Goal: Task Accomplishment & Management: Use online tool/utility

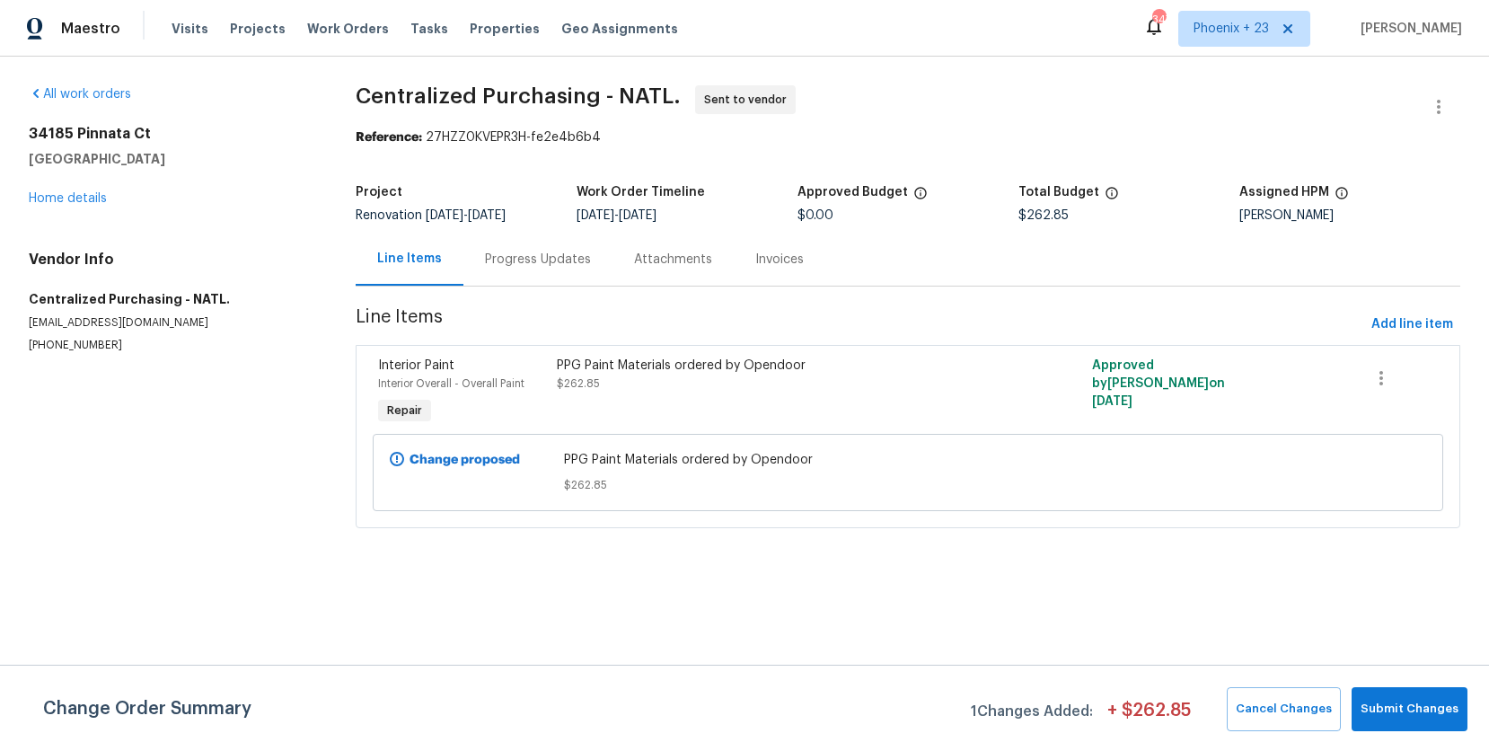
click at [1223, 33] on span "Phoenix + 23" at bounding box center [1230, 29] width 75 height 18
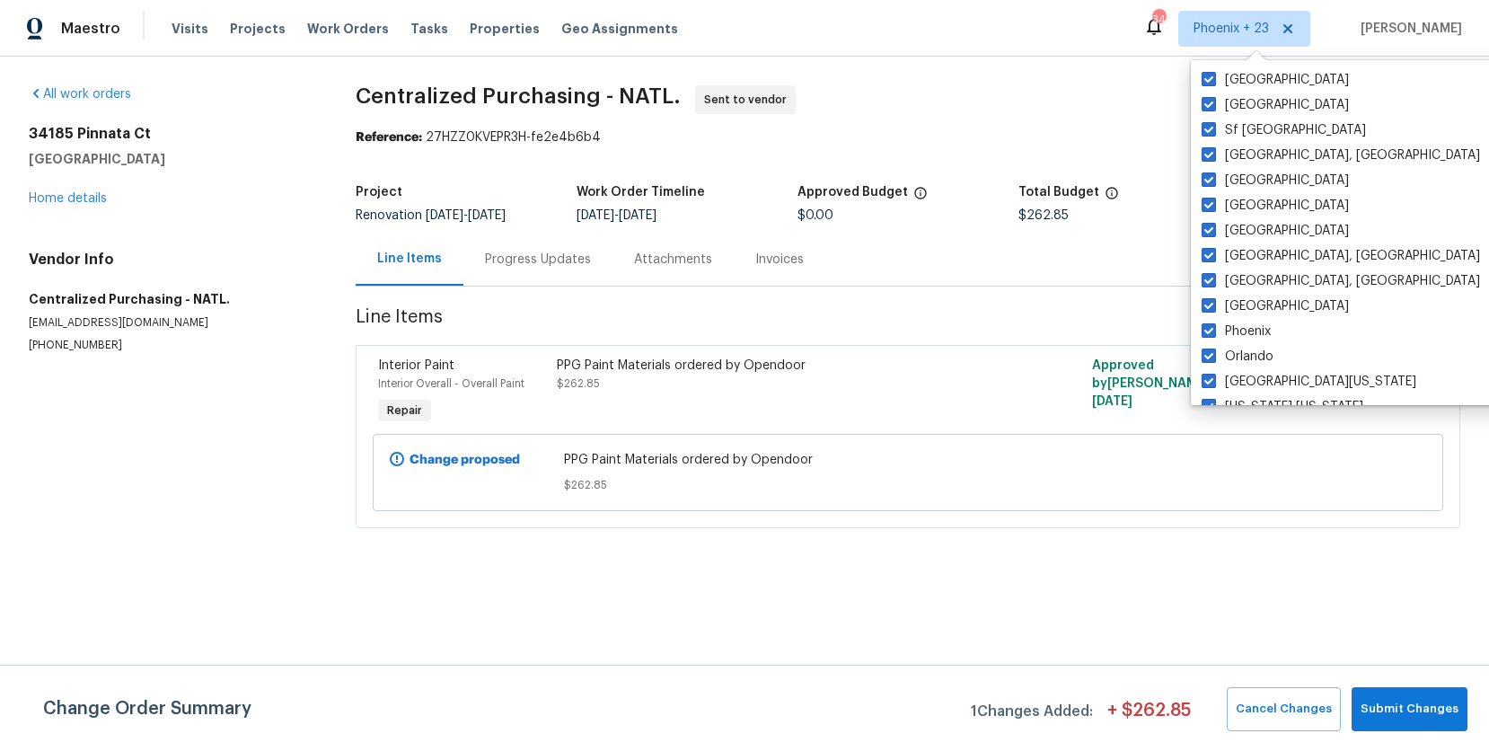
scroll to position [1203, 0]
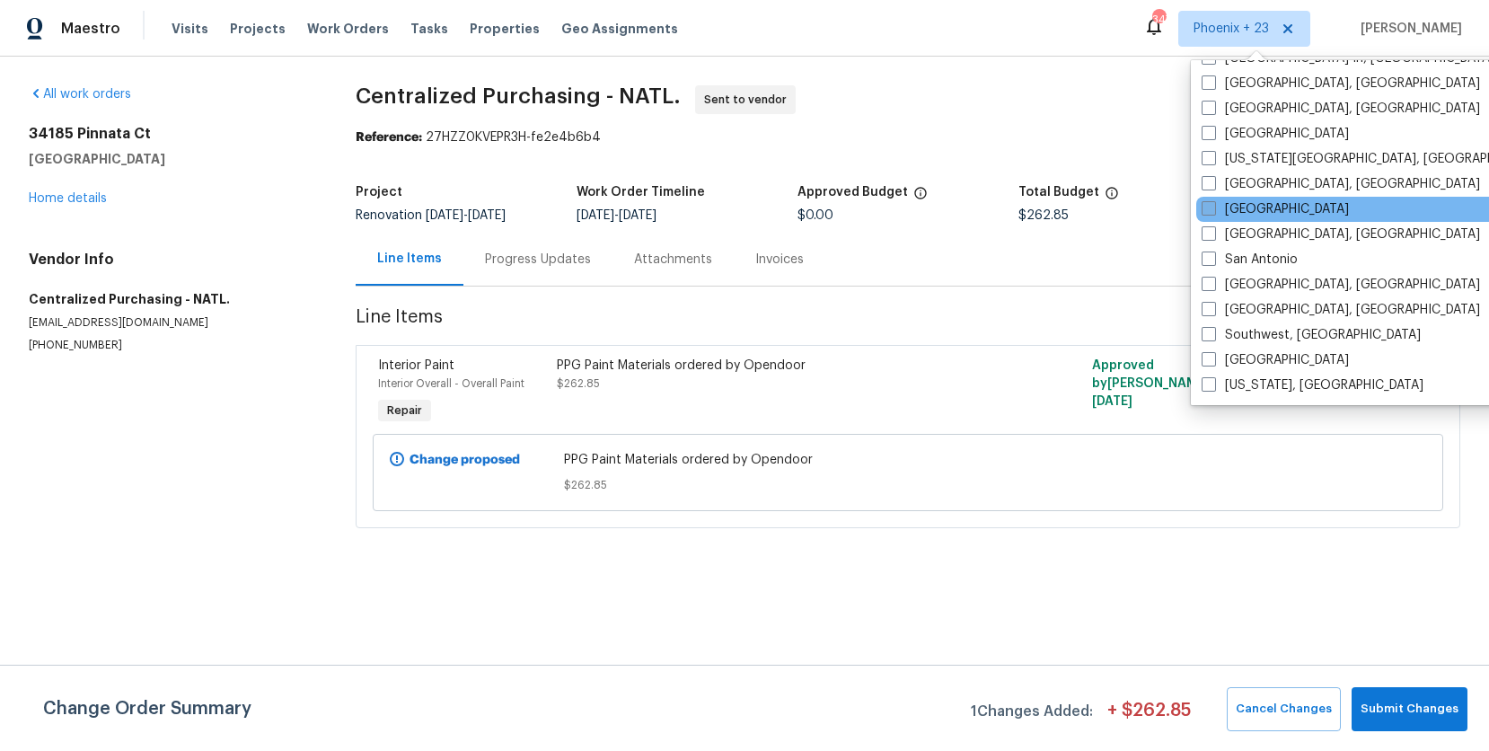
click at [1244, 206] on label "[GEOGRAPHIC_DATA]" at bounding box center [1274, 209] width 147 height 18
click at [1213, 206] on input "[GEOGRAPHIC_DATA]" at bounding box center [1207, 206] width 12 height 12
checkbox input "true"
click at [356, 31] on span "Work Orders" at bounding box center [348, 29] width 82 height 18
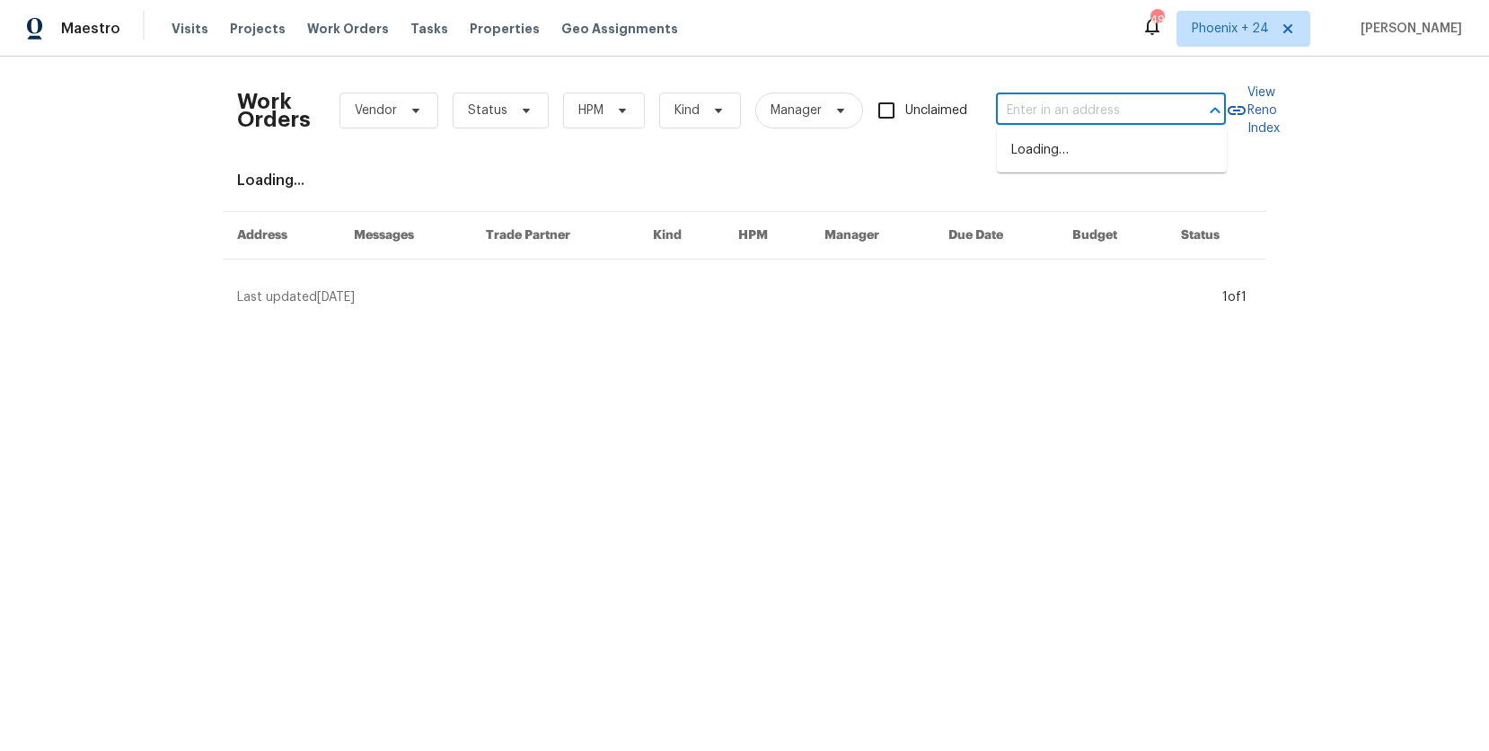
click at [1111, 106] on input "text" at bounding box center [1086, 111] width 180 height 28
type input "v"
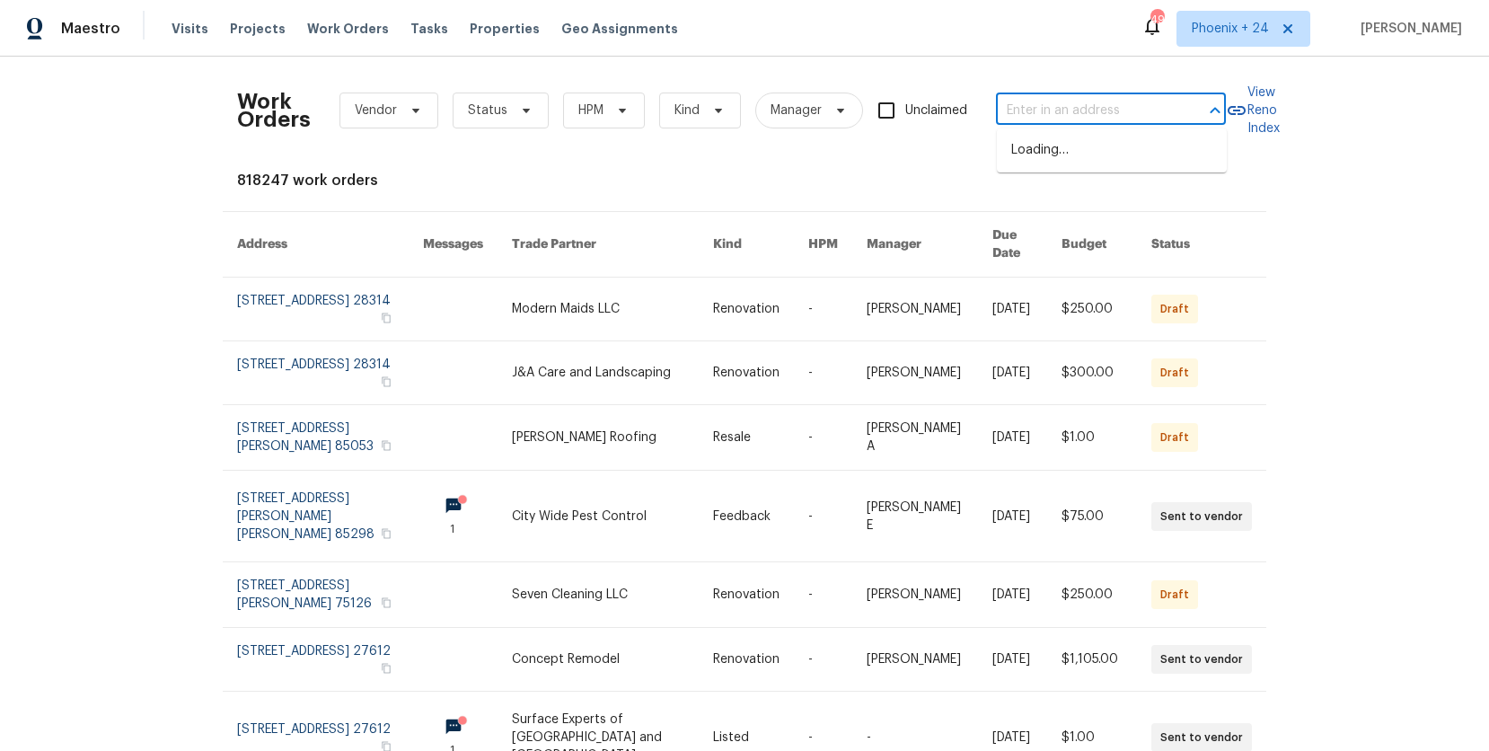
paste input "[STREET_ADDRESS]"
type input "[STREET_ADDRESS]"
click at [1112, 162] on li "[STREET_ADDRESS]" at bounding box center [1112, 151] width 230 height 30
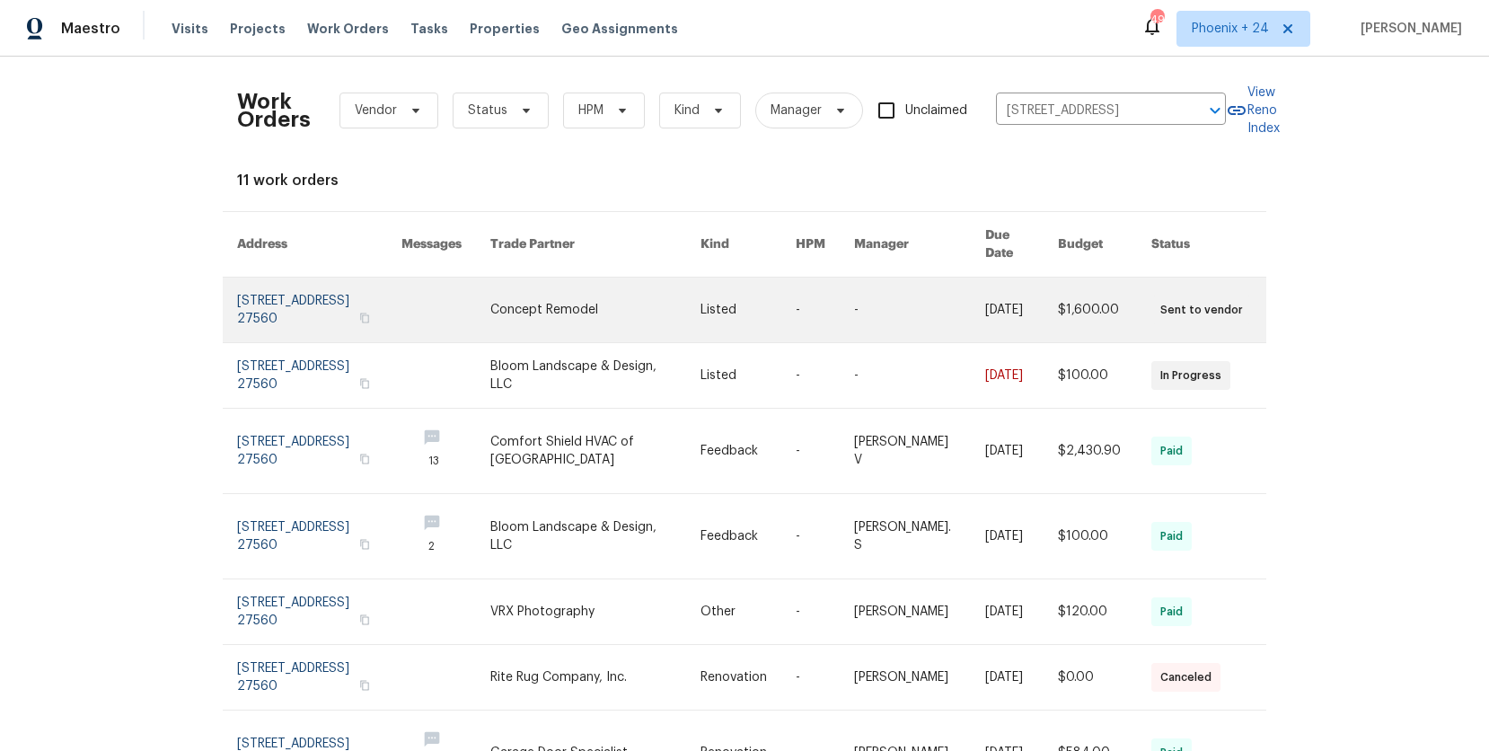
click at [547, 282] on link at bounding box center [595, 309] width 210 height 65
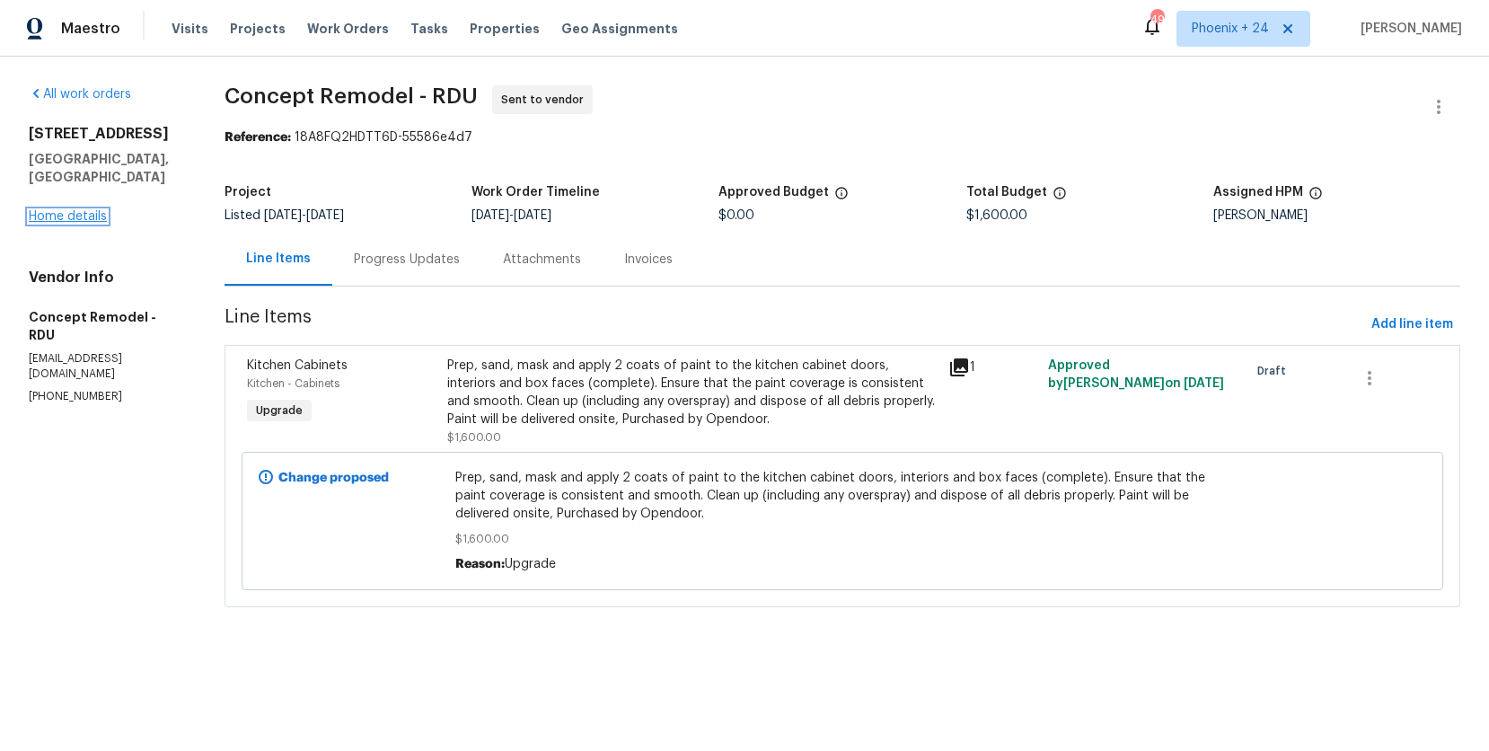
click at [50, 210] on link "Home details" at bounding box center [68, 216] width 78 height 13
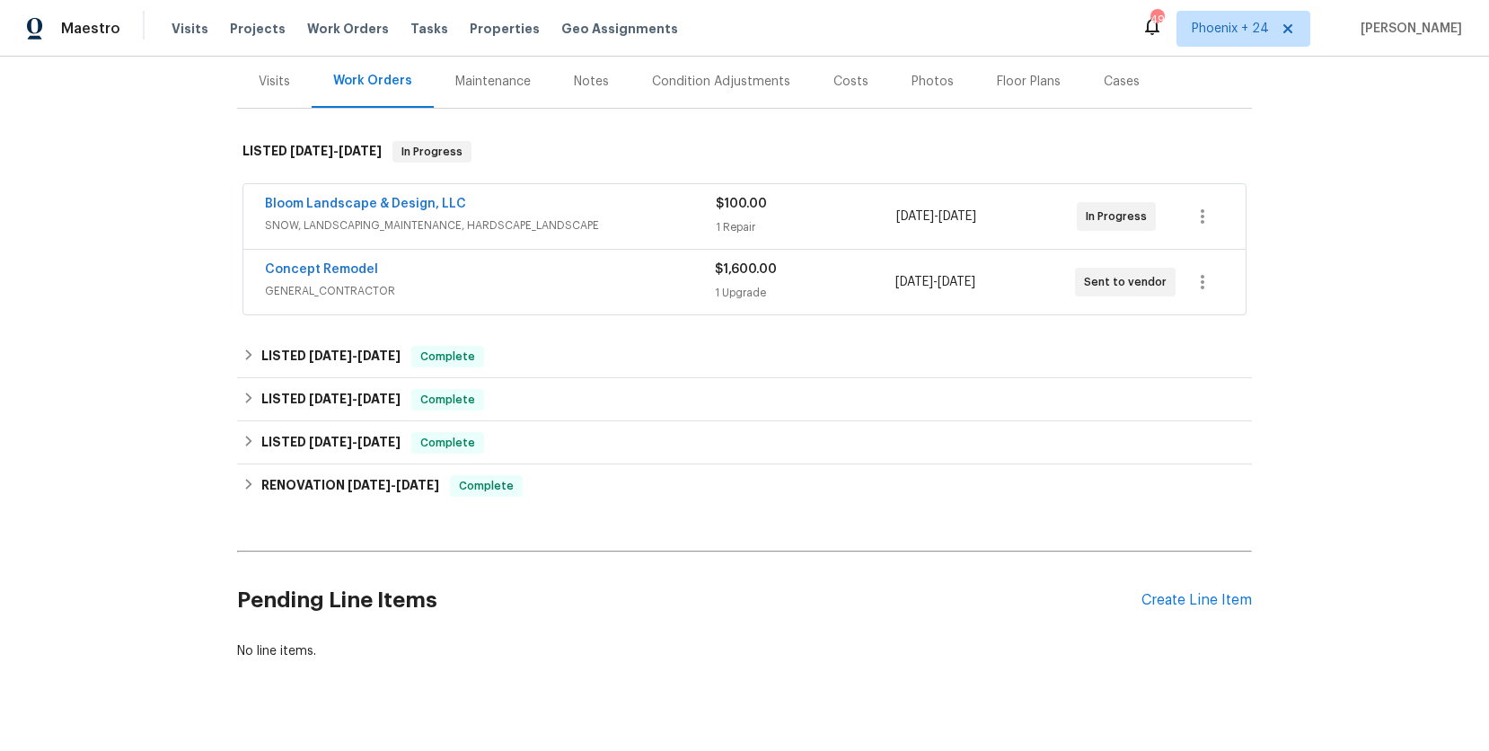
scroll to position [249, 0]
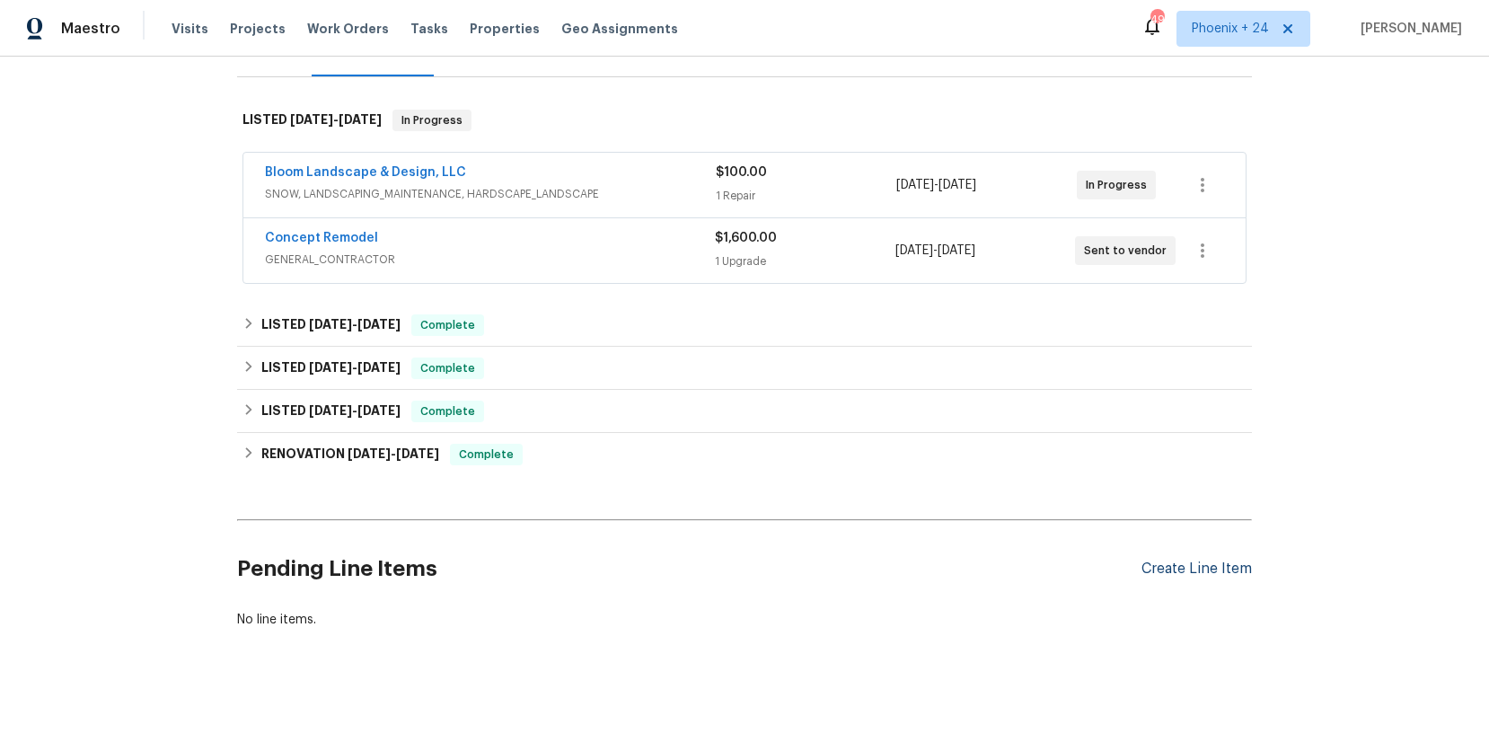
click at [1250, 562] on div "Create Line Item" at bounding box center [1196, 568] width 110 height 17
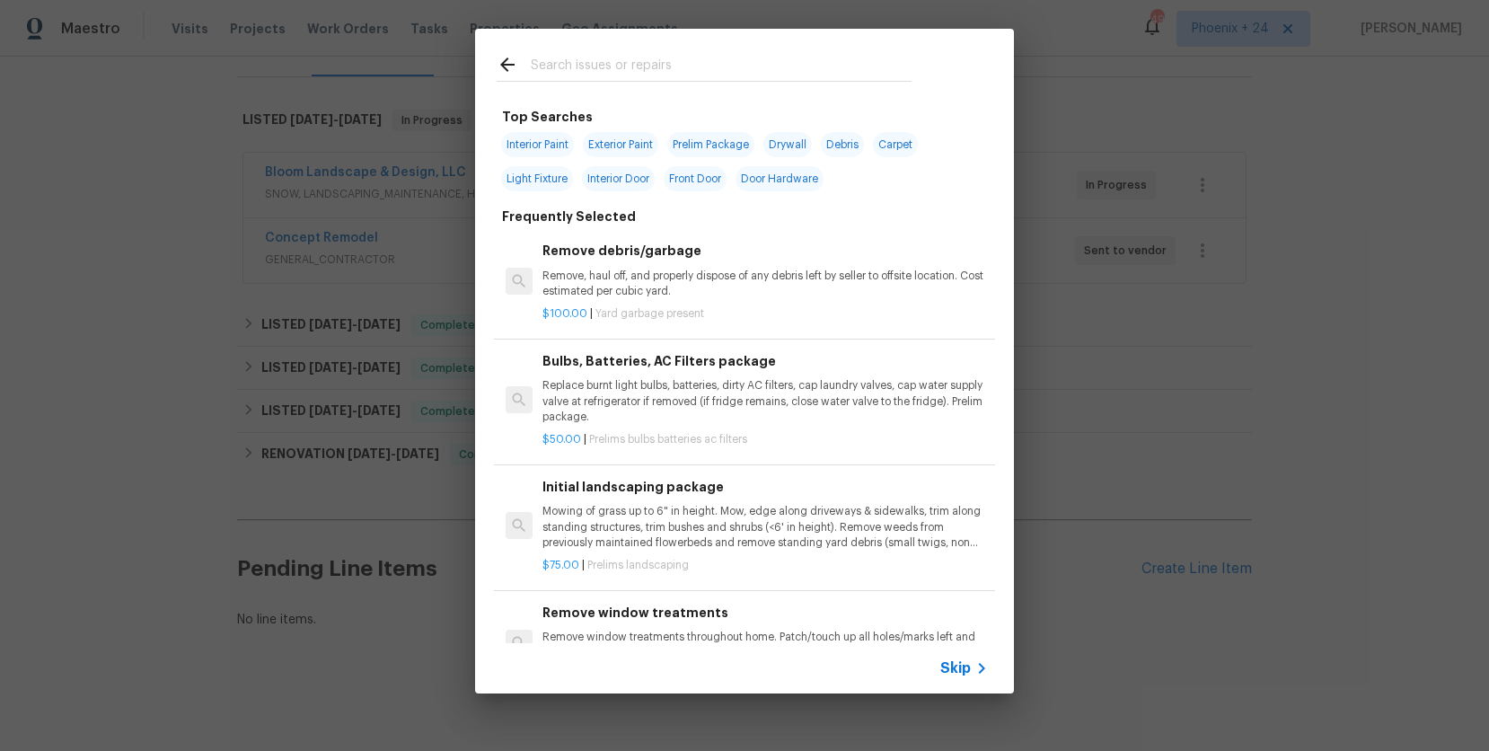
click at [764, 66] on input "text" at bounding box center [721, 67] width 381 height 27
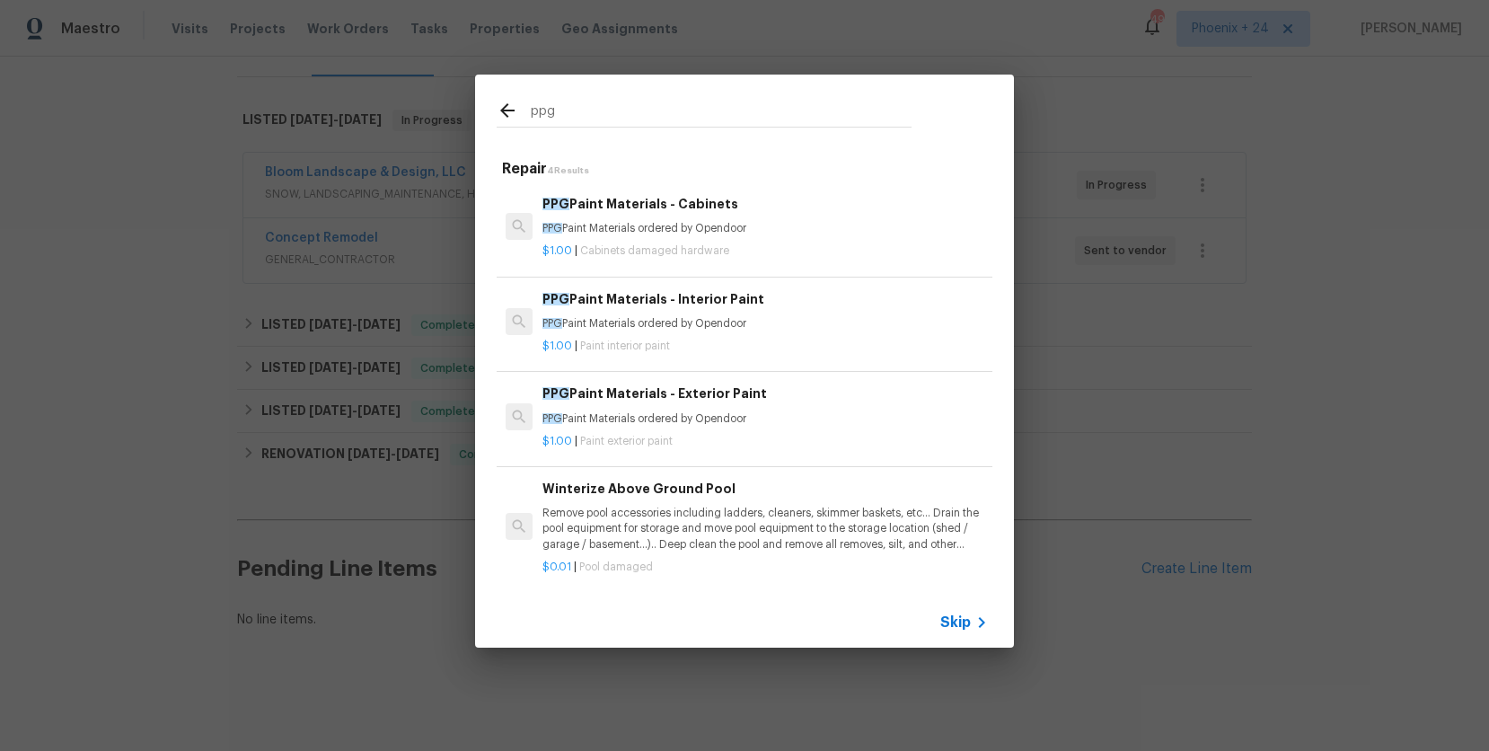
type input "ppg"
click at [801, 221] on p "PPG Paint Materials ordered by Opendoor" at bounding box center [764, 228] width 445 height 15
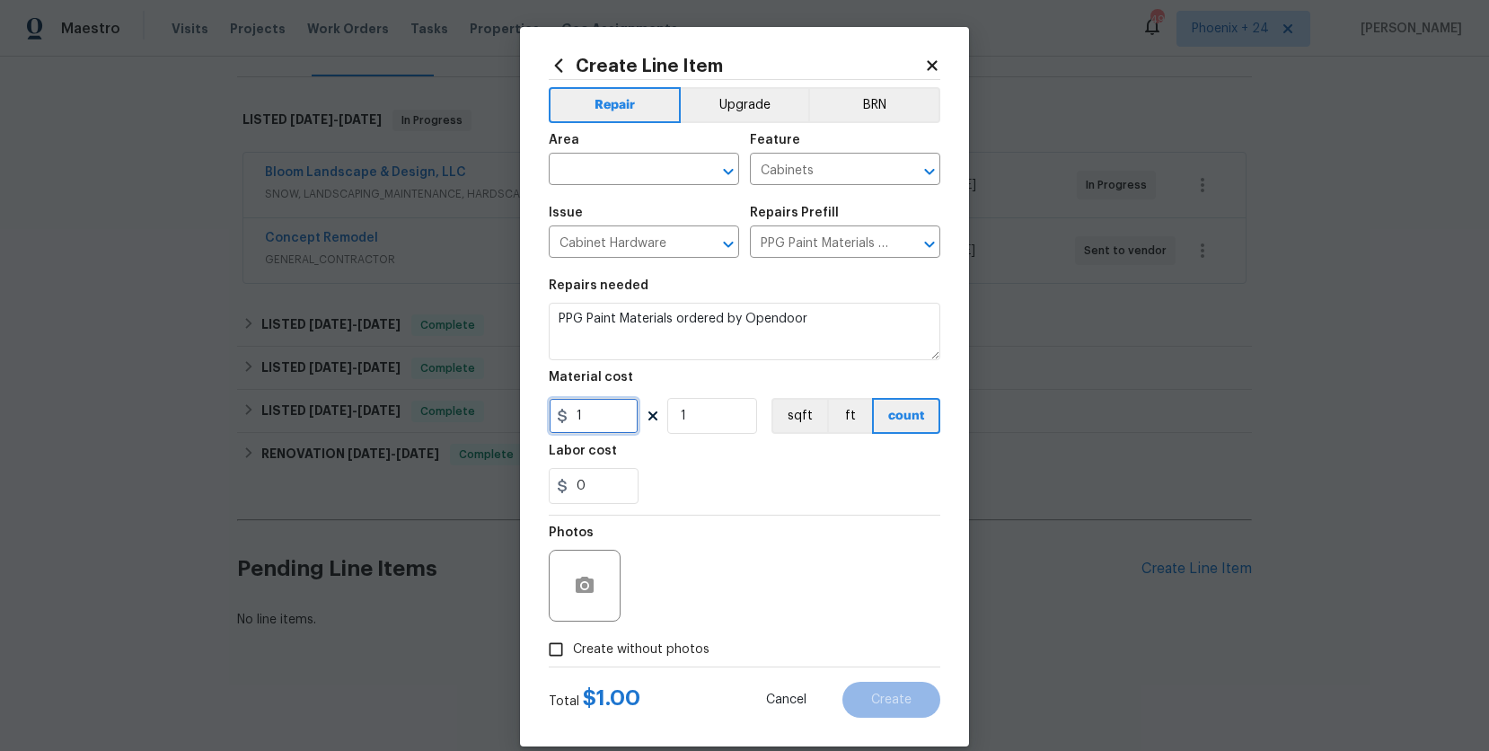
click at [557, 429] on input "1" at bounding box center [594, 416] width 90 height 36
type input "256.53"
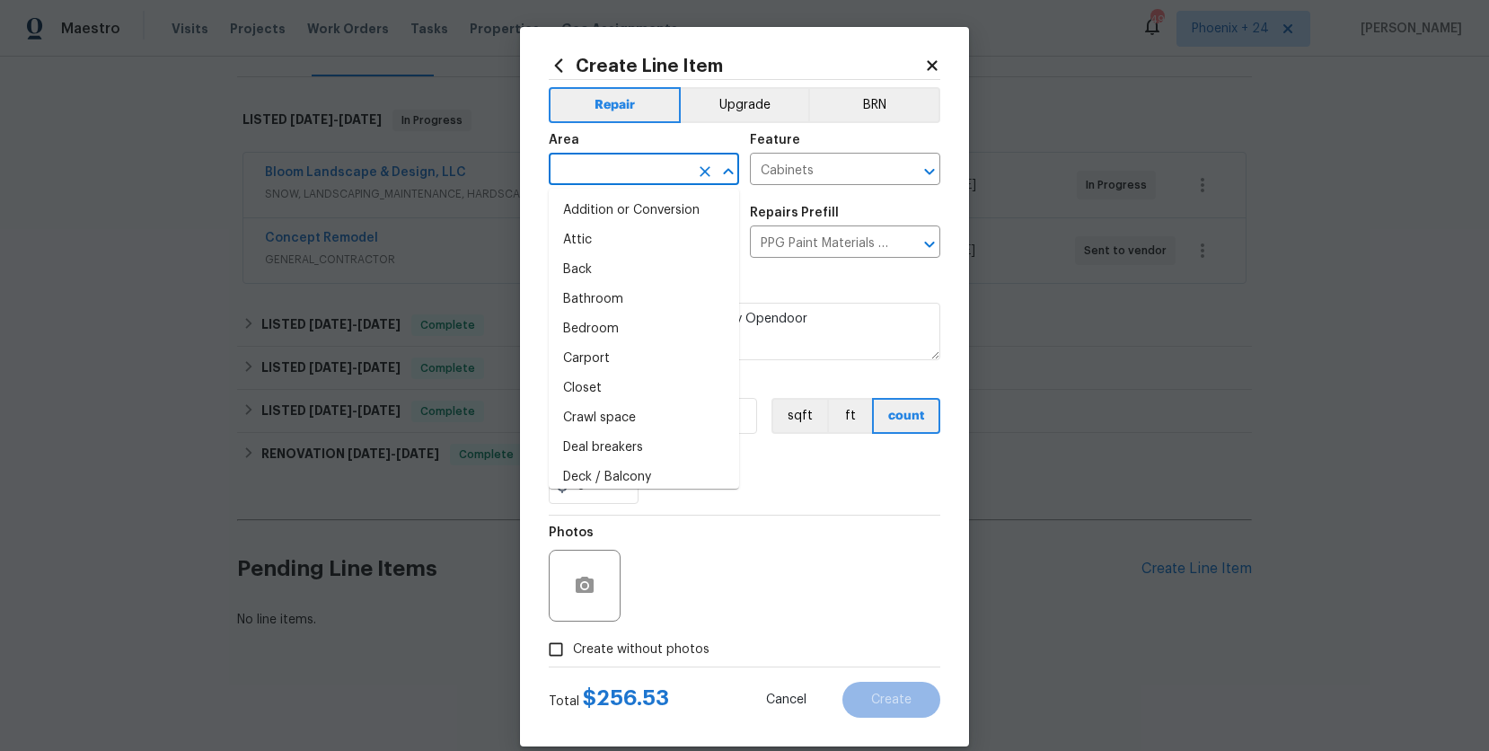
click at [590, 165] on input "text" at bounding box center [619, 171] width 140 height 28
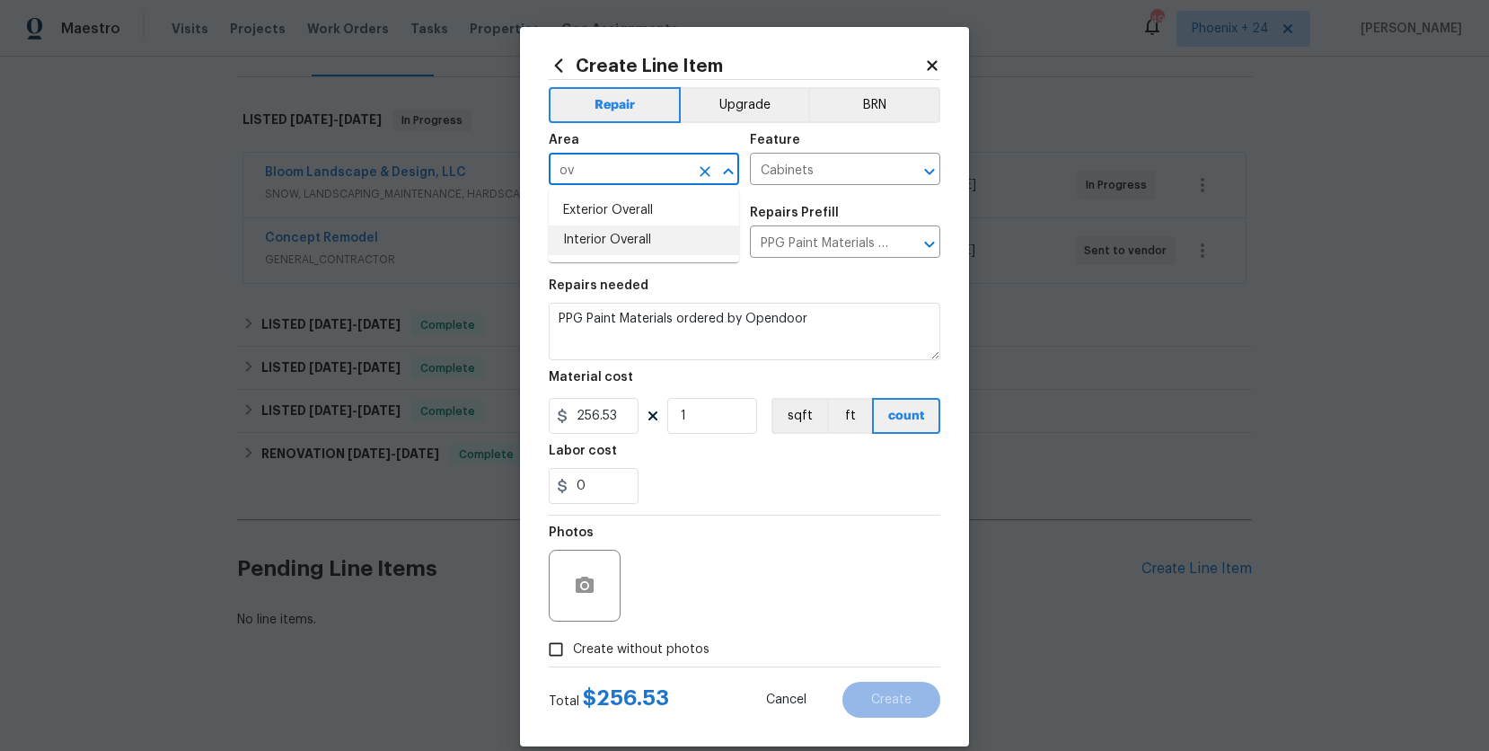
drag, startPoint x: 619, startPoint y: 239, endPoint x: 668, endPoint y: 422, distance: 189.7
click at [619, 239] on li "Interior Overall" at bounding box center [644, 240] width 190 height 30
type input "Interior Overall"
click at [684, 646] on span "Create without photos" at bounding box center [641, 649] width 136 height 19
click at [573, 646] on input "Create without photos" at bounding box center [556, 649] width 34 height 34
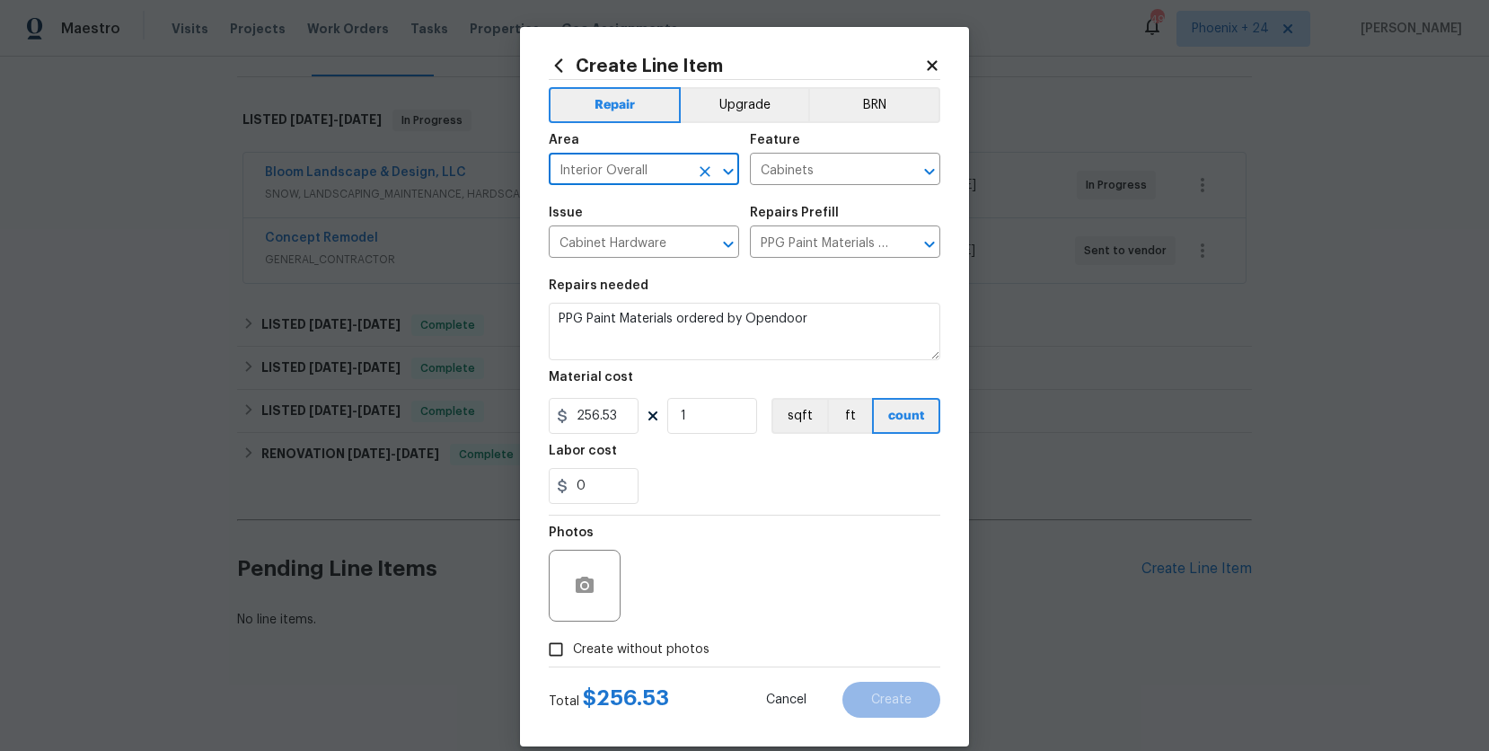
checkbox input "true"
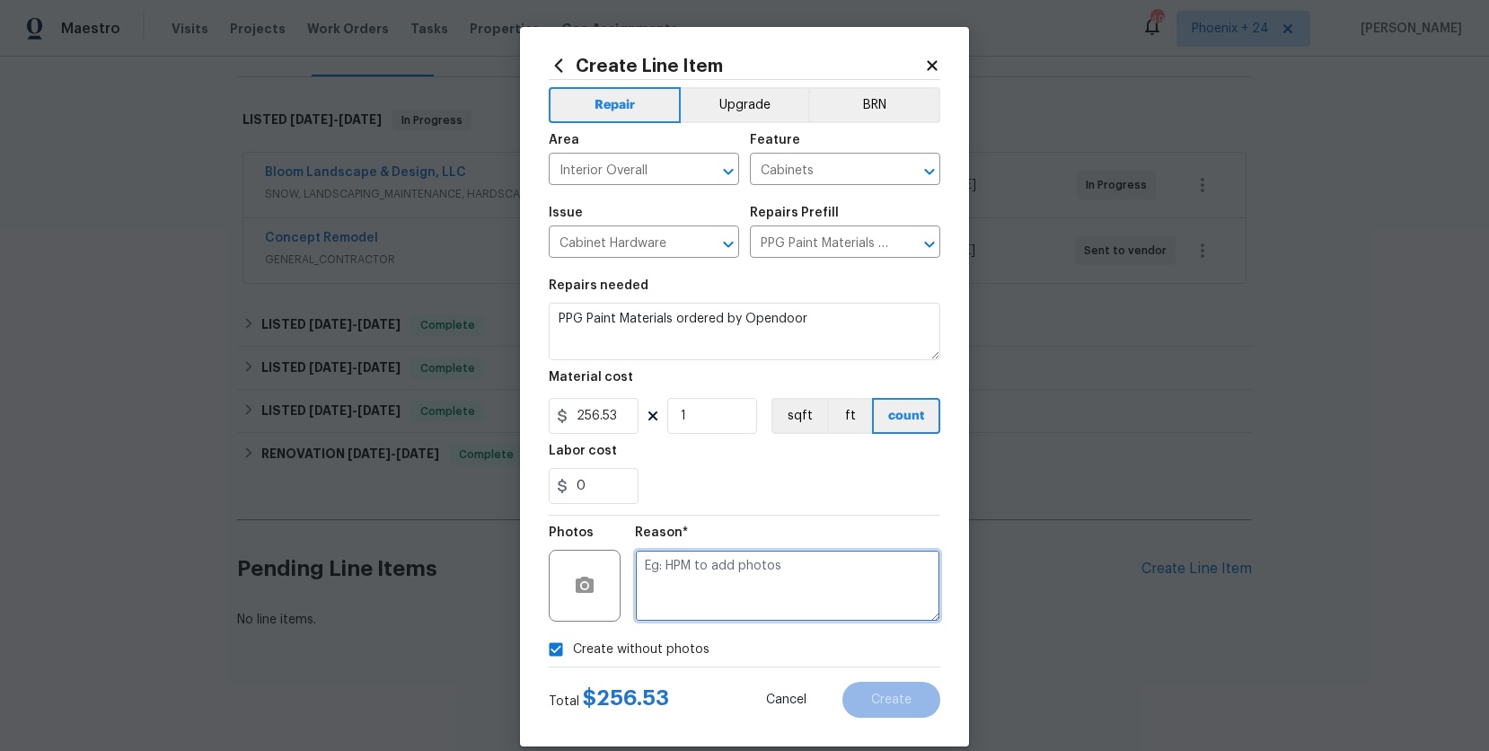
click at [692, 600] on textarea at bounding box center [787, 585] width 305 height 72
type textarea "NA"
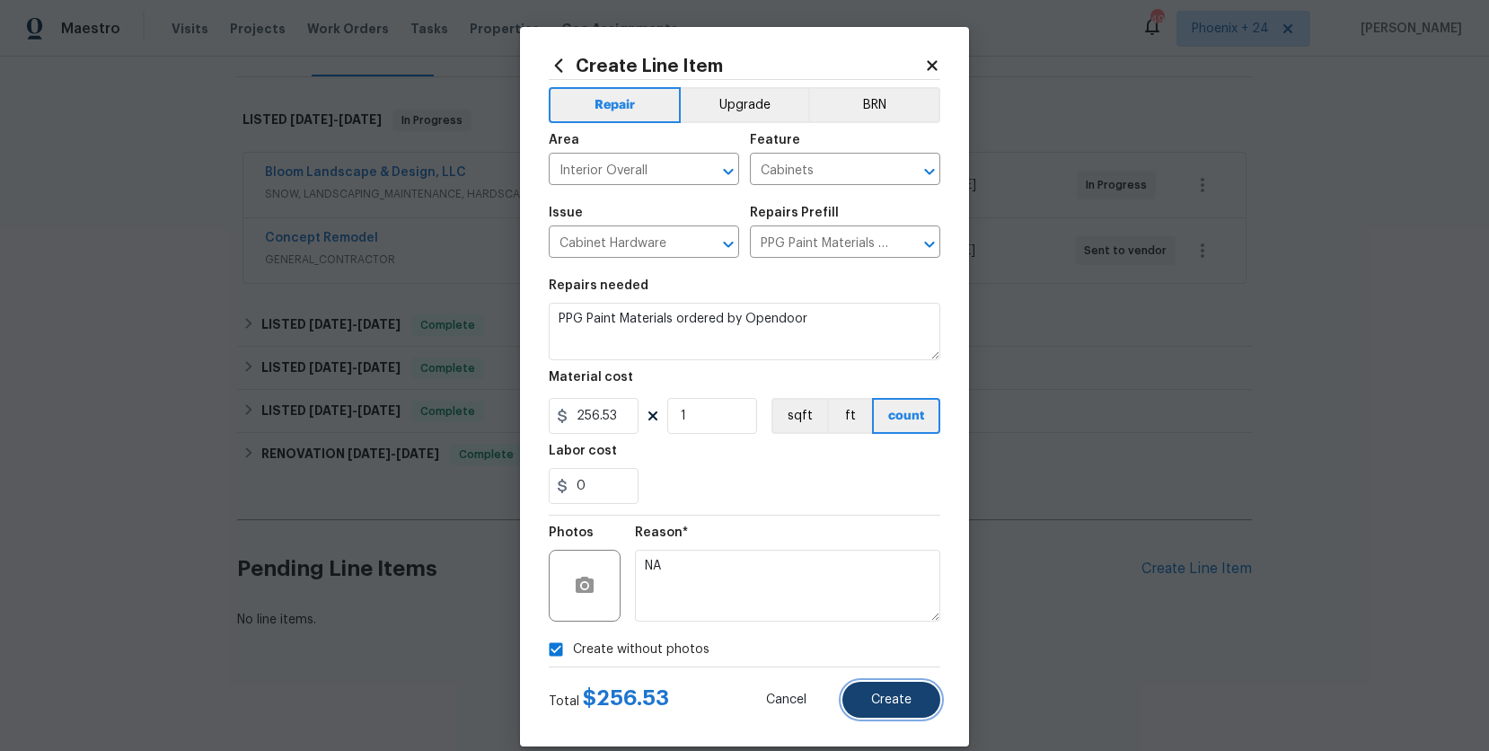
click at [865, 698] on button "Create" at bounding box center [891, 699] width 98 height 36
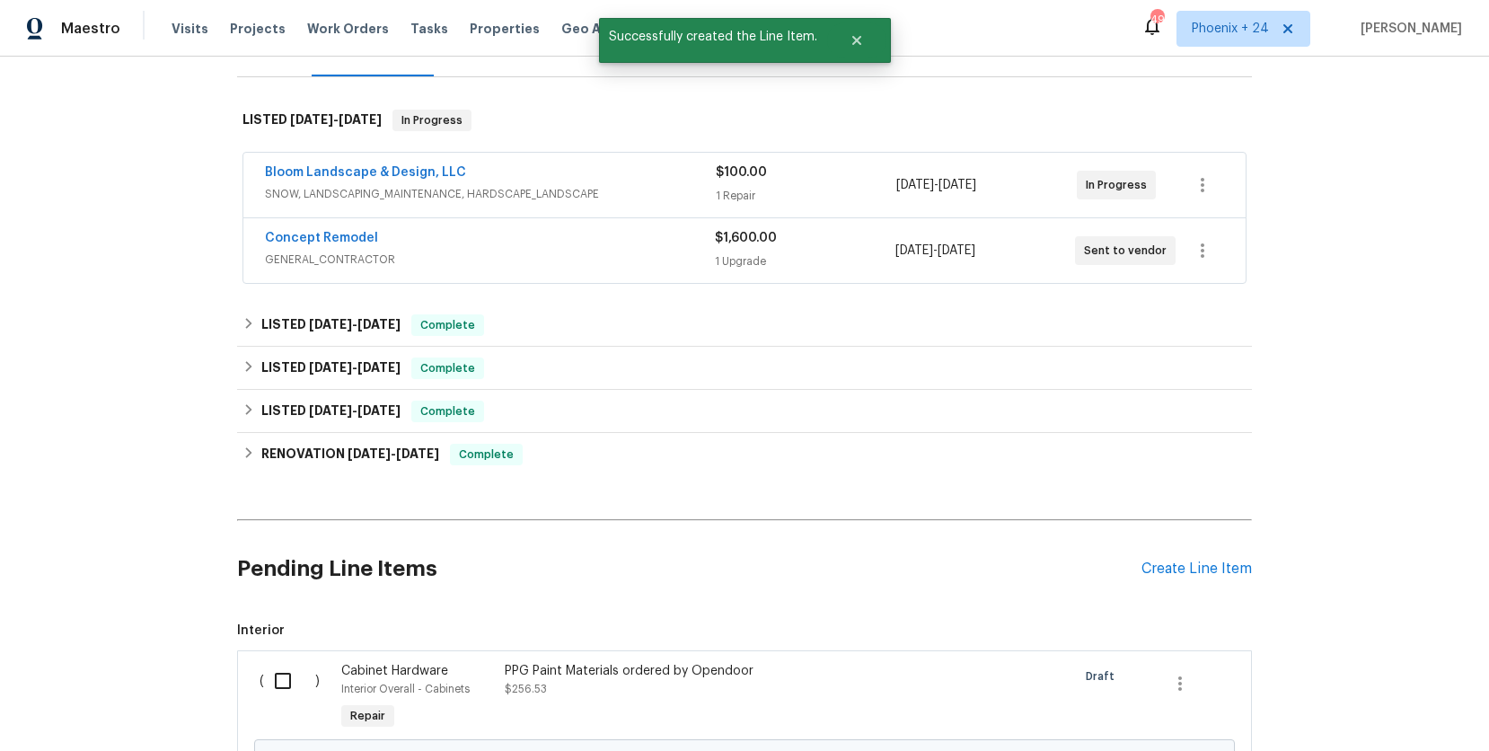
drag, startPoint x: 294, startPoint y: 680, endPoint x: 304, endPoint y: 680, distance: 9.9
click at [295, 680] on input "checkbox" at bounding box center [289, 681] width 51 height 38
checkbox input "true"
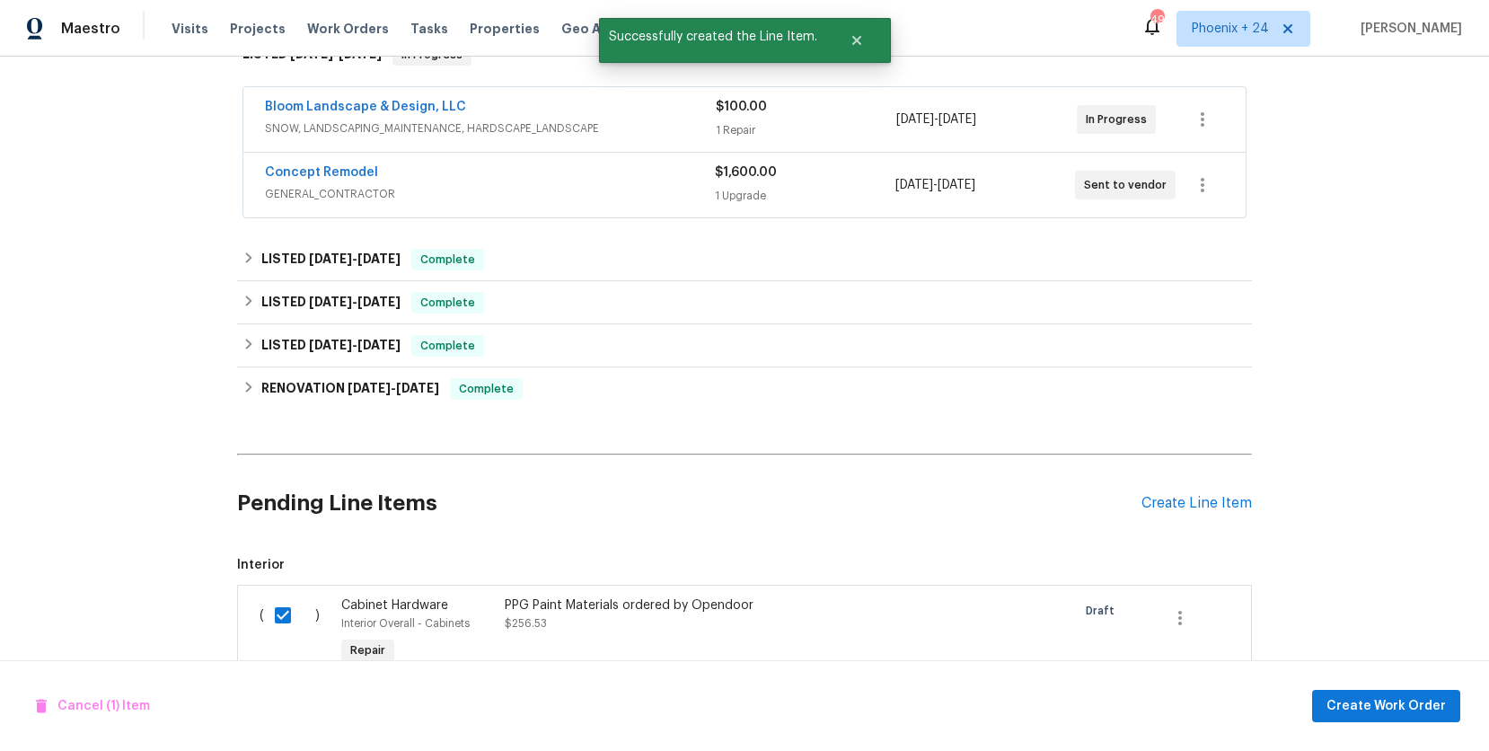
scroll to position [356, 0]
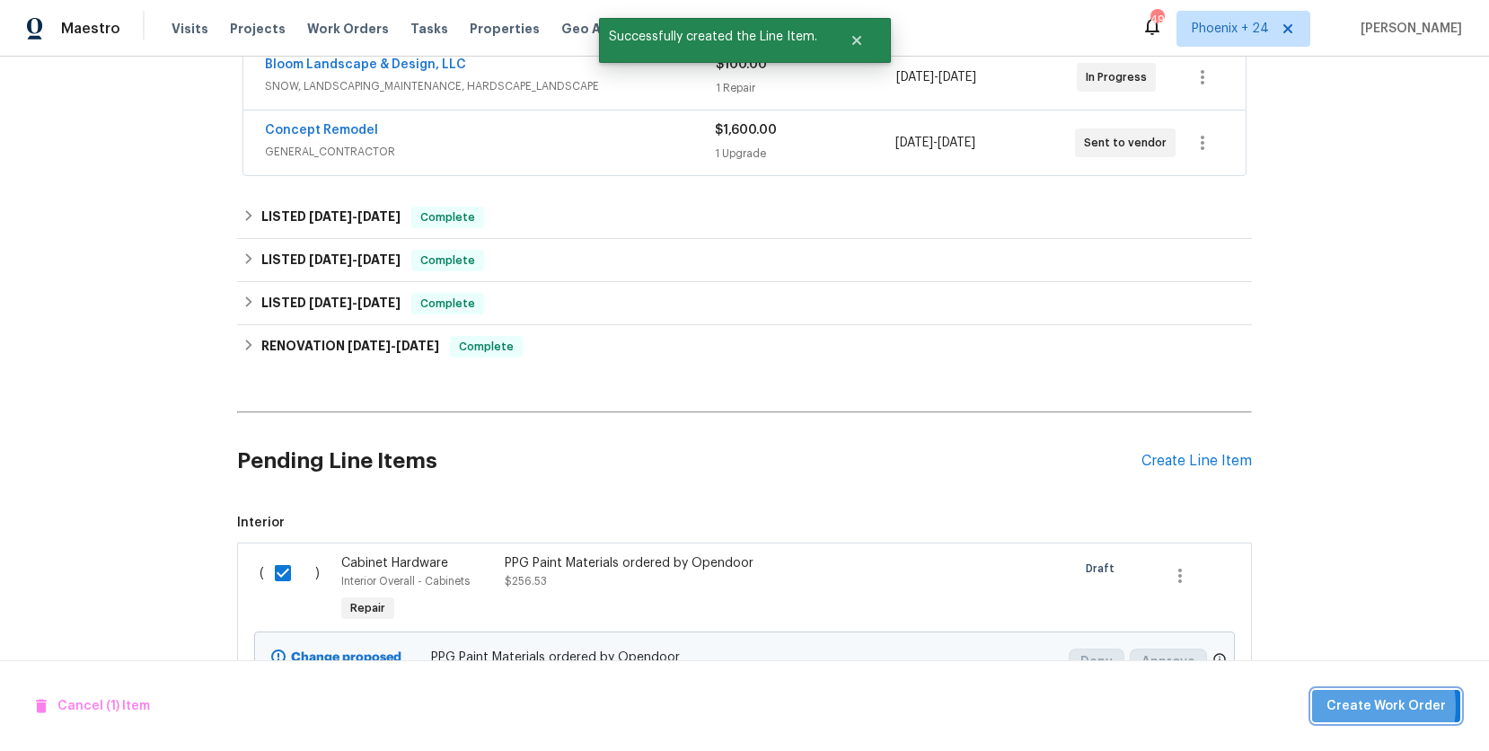
click at [1345, 706] on span "Create Work Order" at bounding box center [1385, 706] width 119 height 22
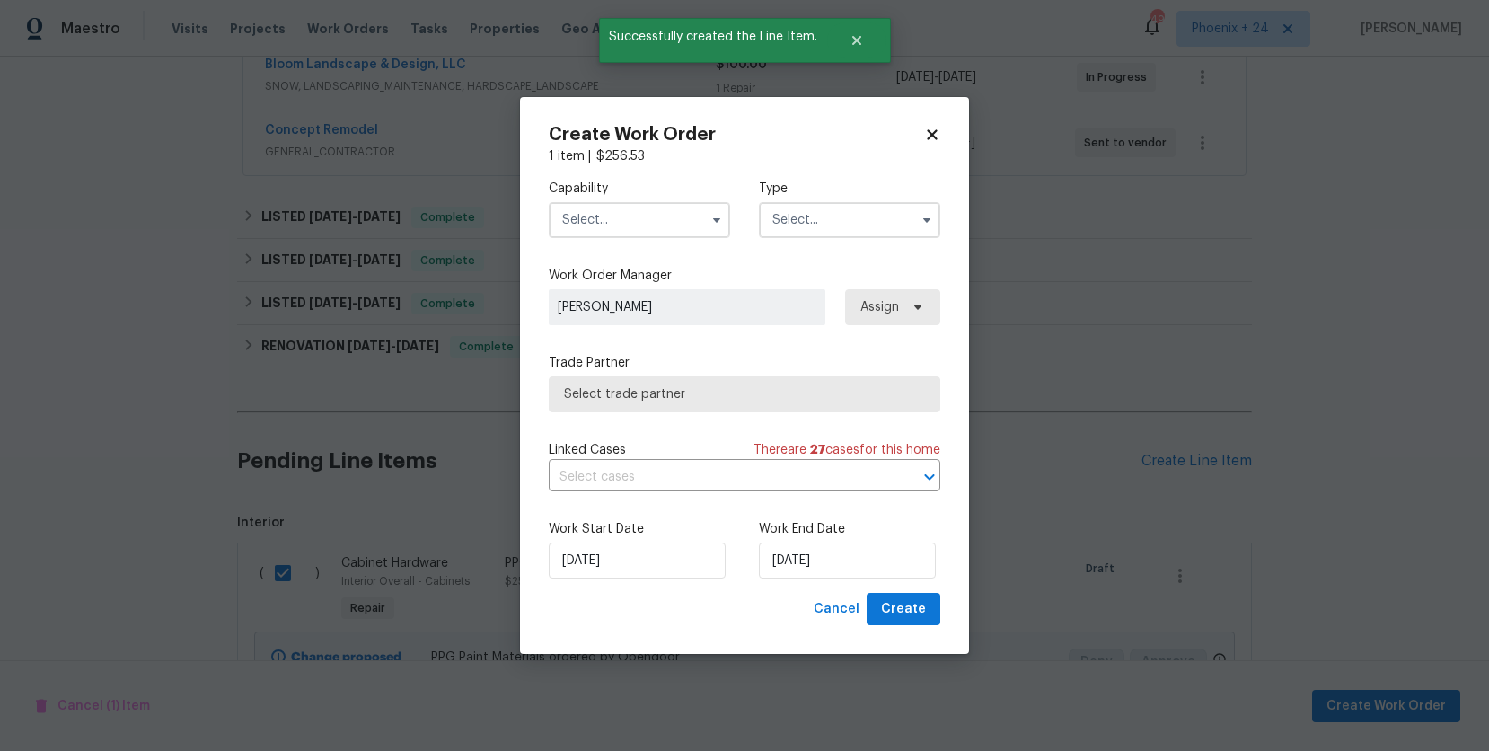
click at [658, 233] on input "text" at bounding box center [639, 220] width 181 height 36
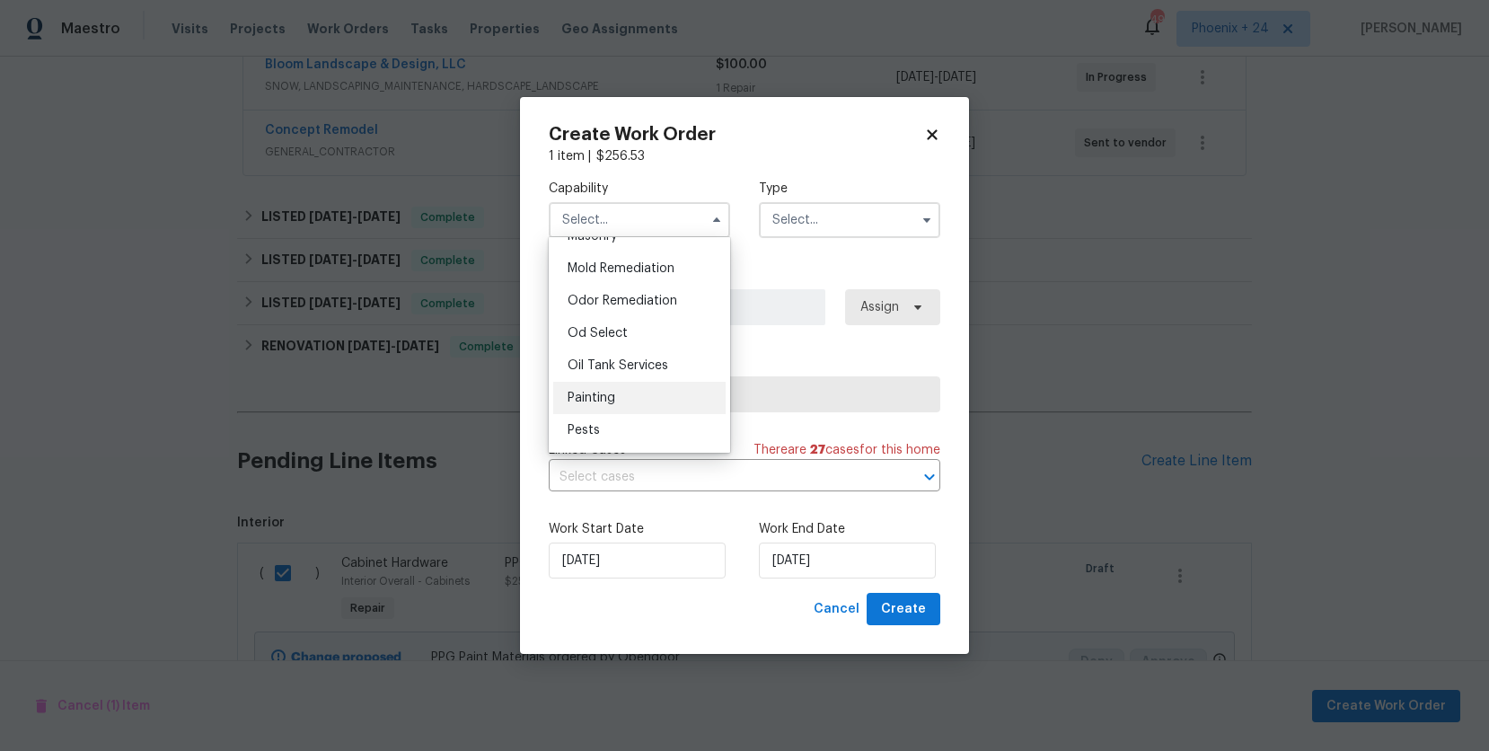
scroll to position [1372, 0]
click at [646, 378] on div "Painting" at bounding box center [639, 394] width 172 height 32
type input "Painting"
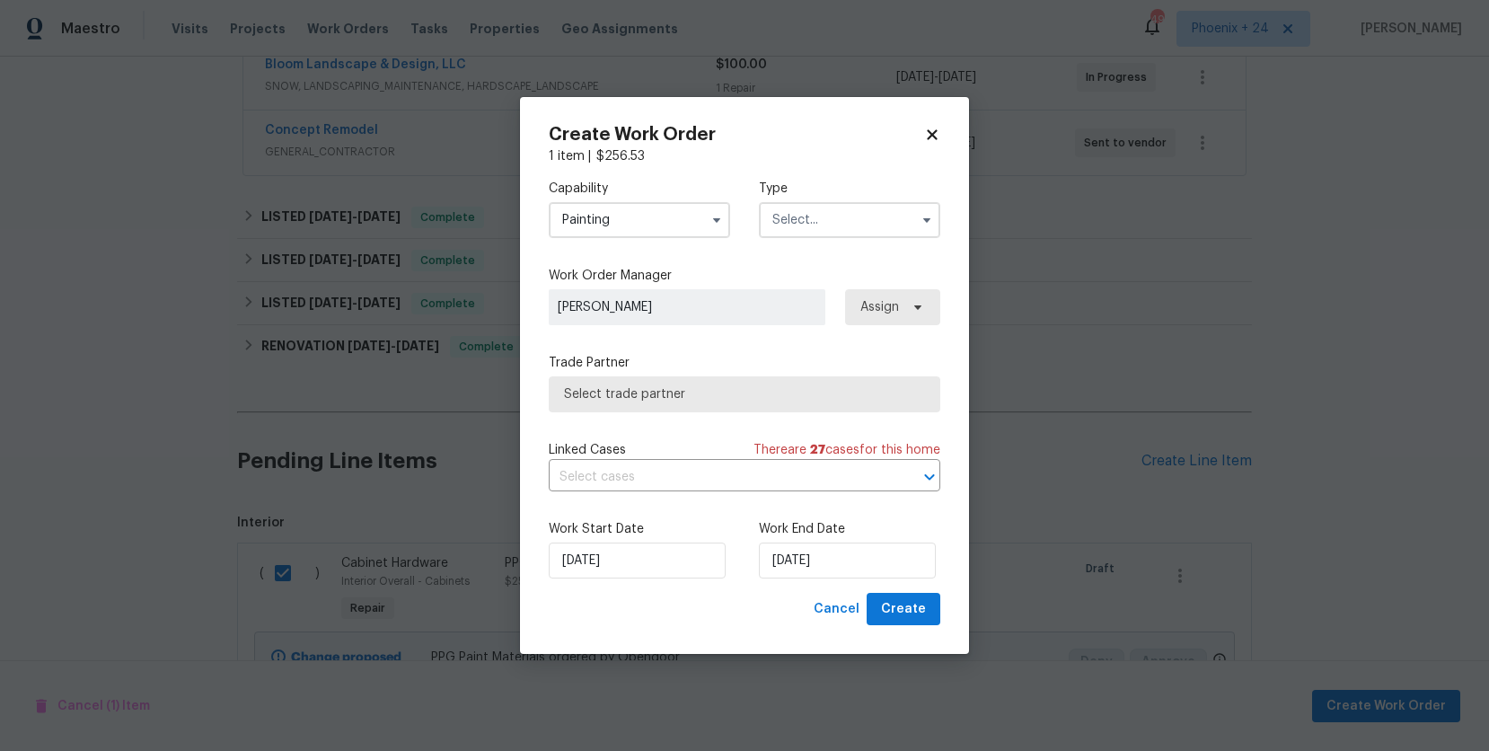
click at [821, 206] on input "text" at bounding box center [849, 220] width 181 height 36
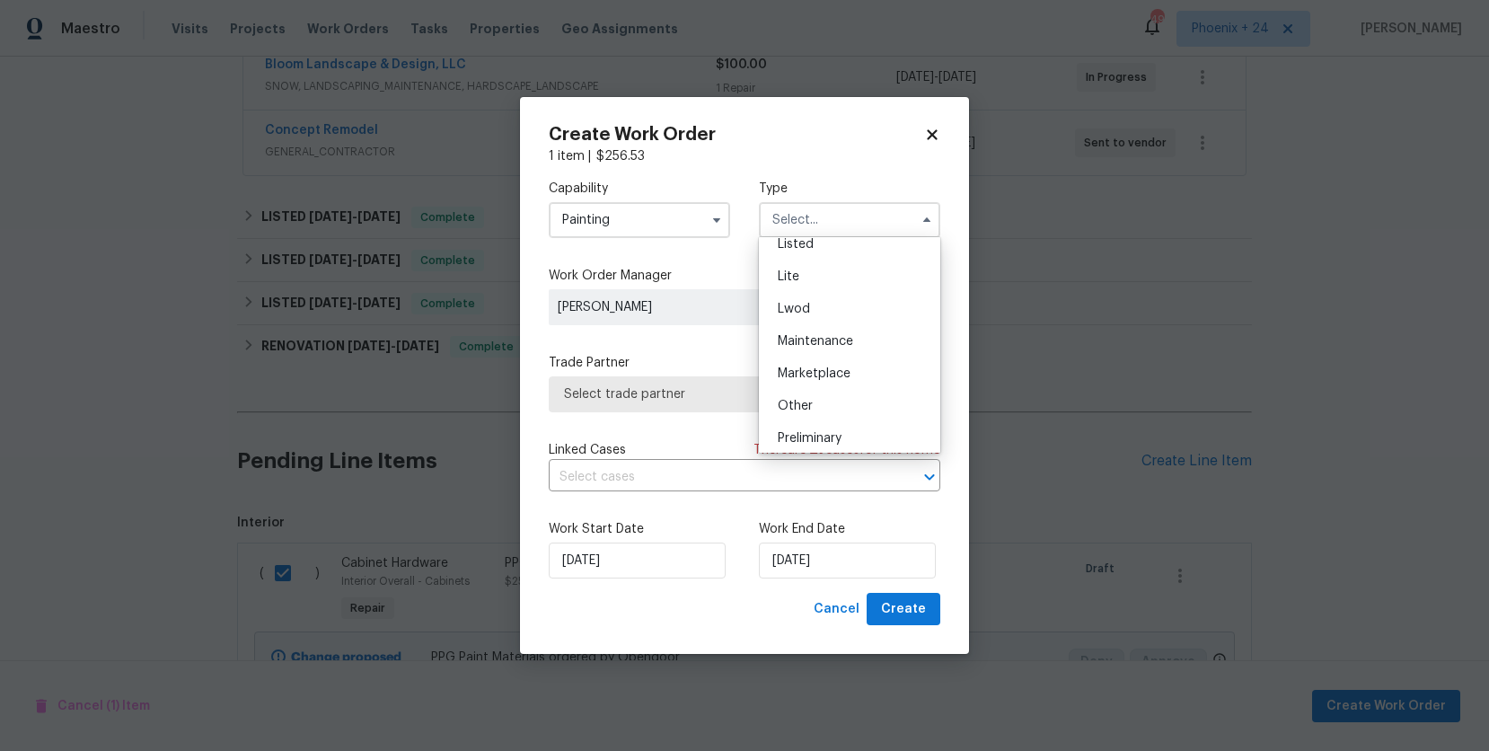
scroll to position [151, 0]
click at [812, 306] on div "Listed" at bounding box center [849, 301] width 172 height 32
type input "Listed"
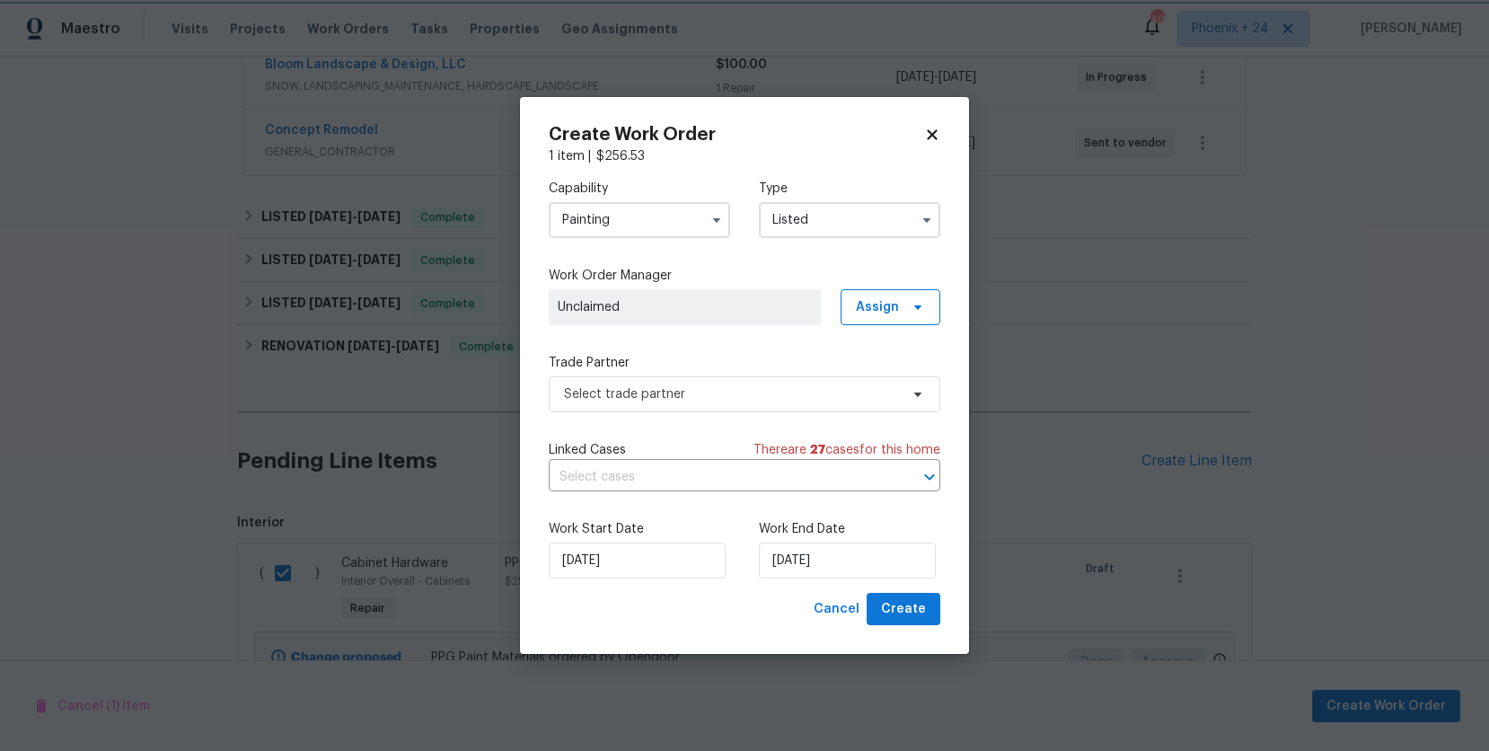
scroll to position [0, 0]
drag, startPoint x: 878, startPoint y: 306, endPoint x: 880, endPoint y: 334, distance: 27.9
click at [878, 308] on span "Assign" at bounding box center [877, 307] width 43 height 18
click at [883, 386] on div "Assign to me" at bounding box center [893, 382] width 78 height 18
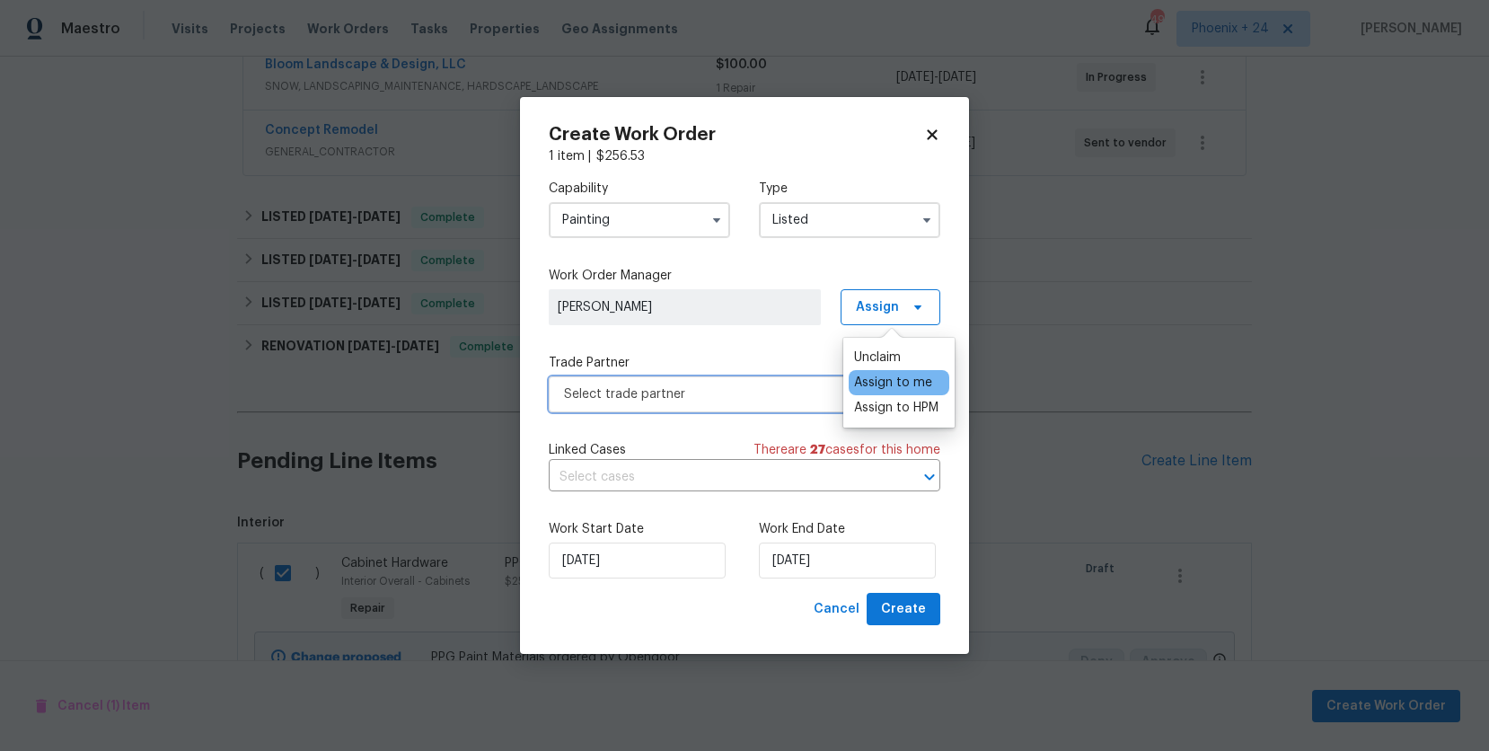
click at [728, 391] on span "Select trade partner" at bounding box center [731, 394] width 335 height 18
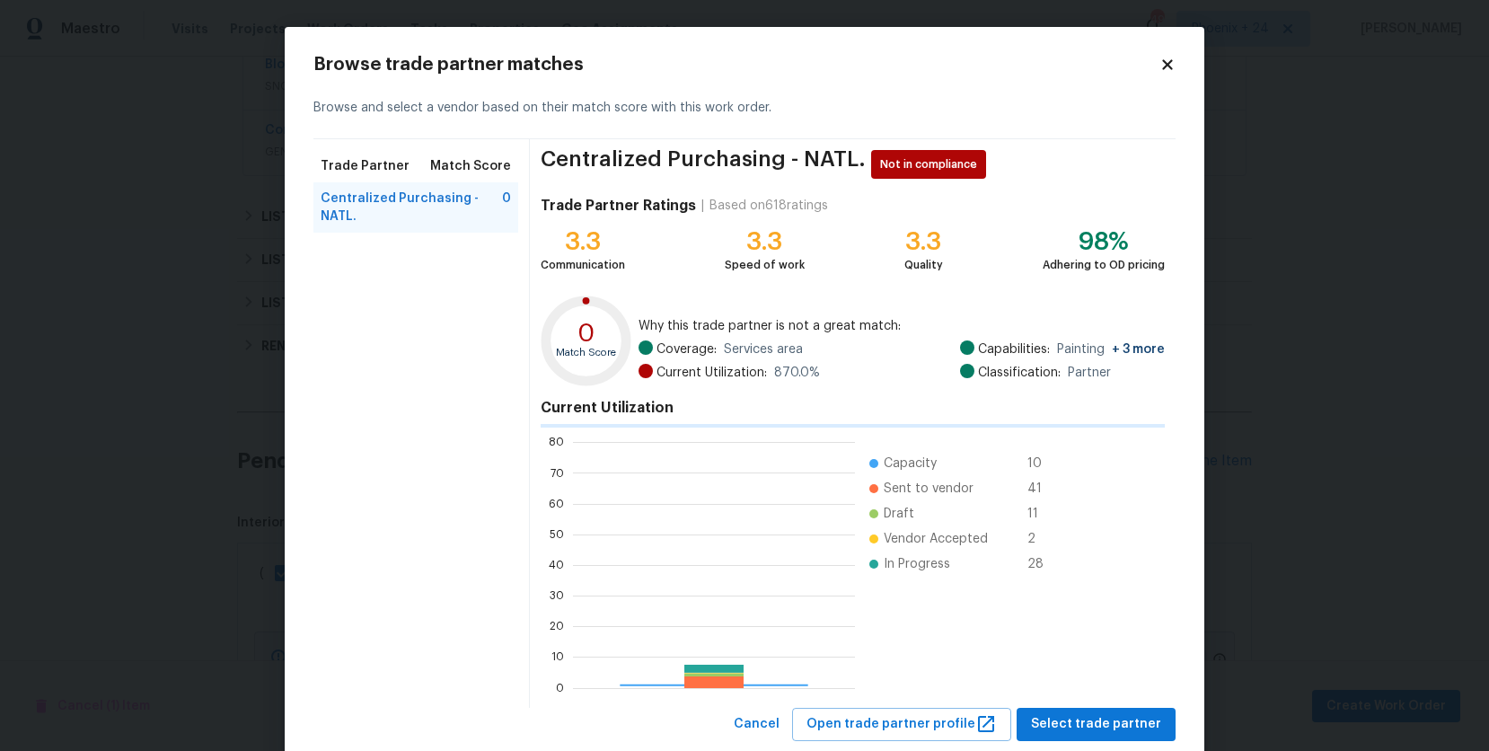
scroll to position [251, 282]
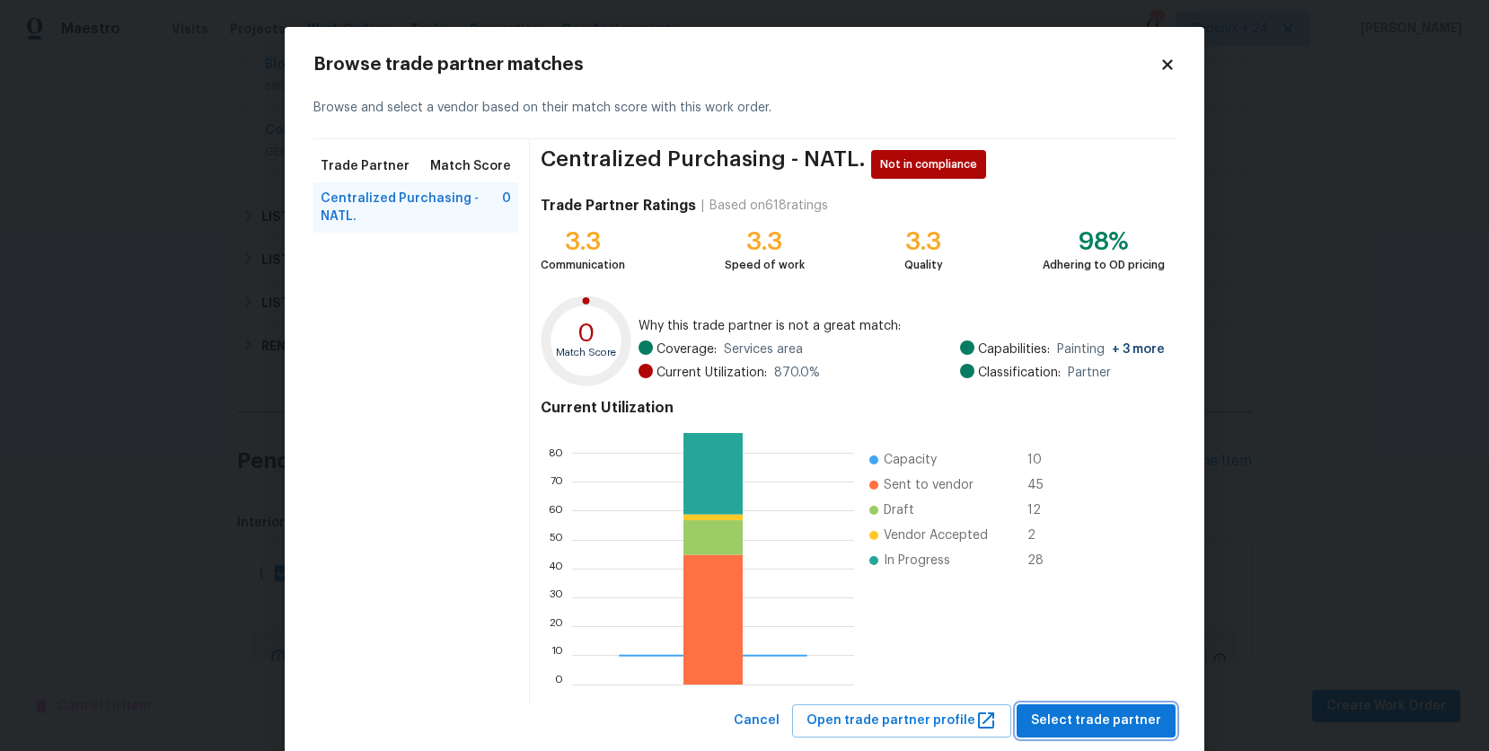
click at [1120, 723] on span "Select trade partner" at bounding box center [1096, 720] width 130 height 22
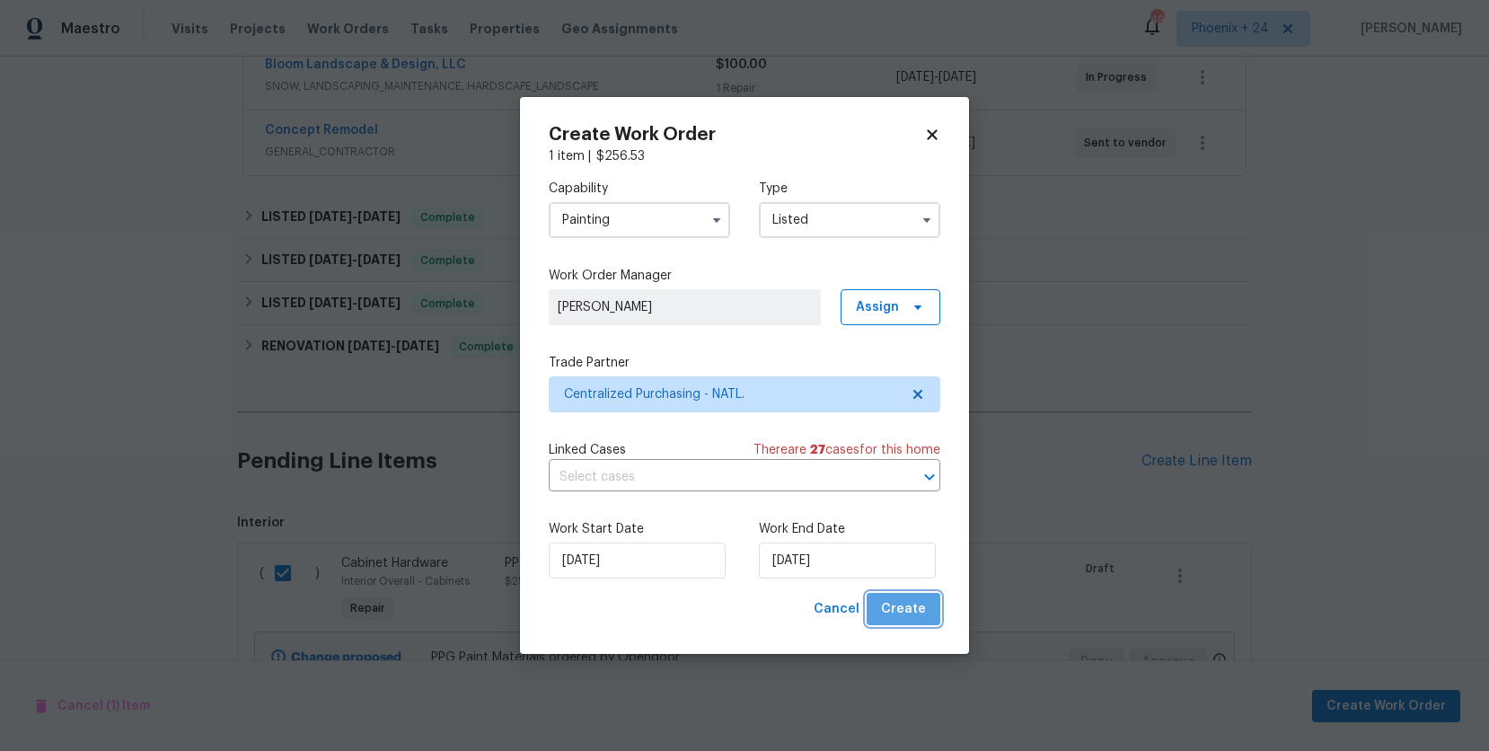
click at [925, 621] on button "Create" at bounding box center [903, 609] width 74 height 33
checkbox input "false"
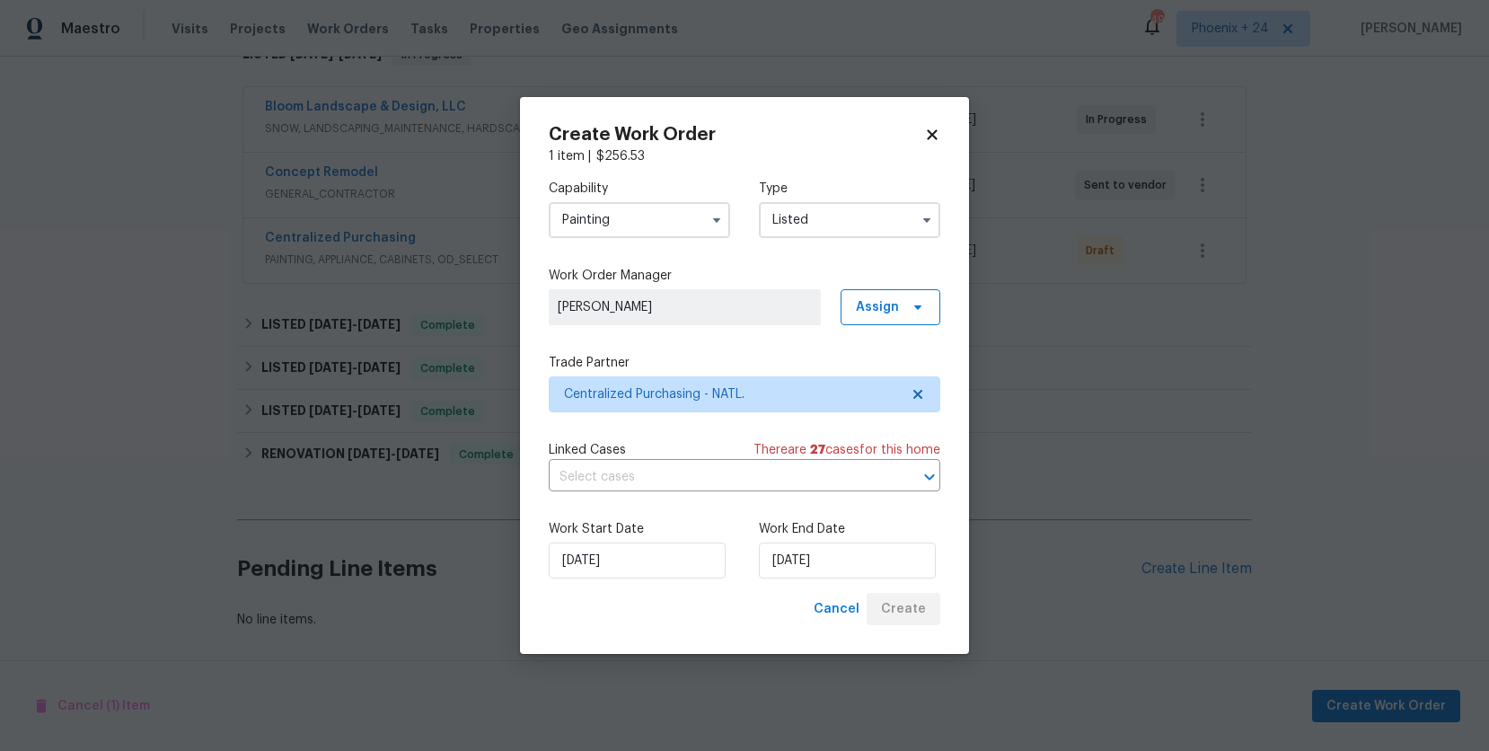
scroll to position [314, 0]
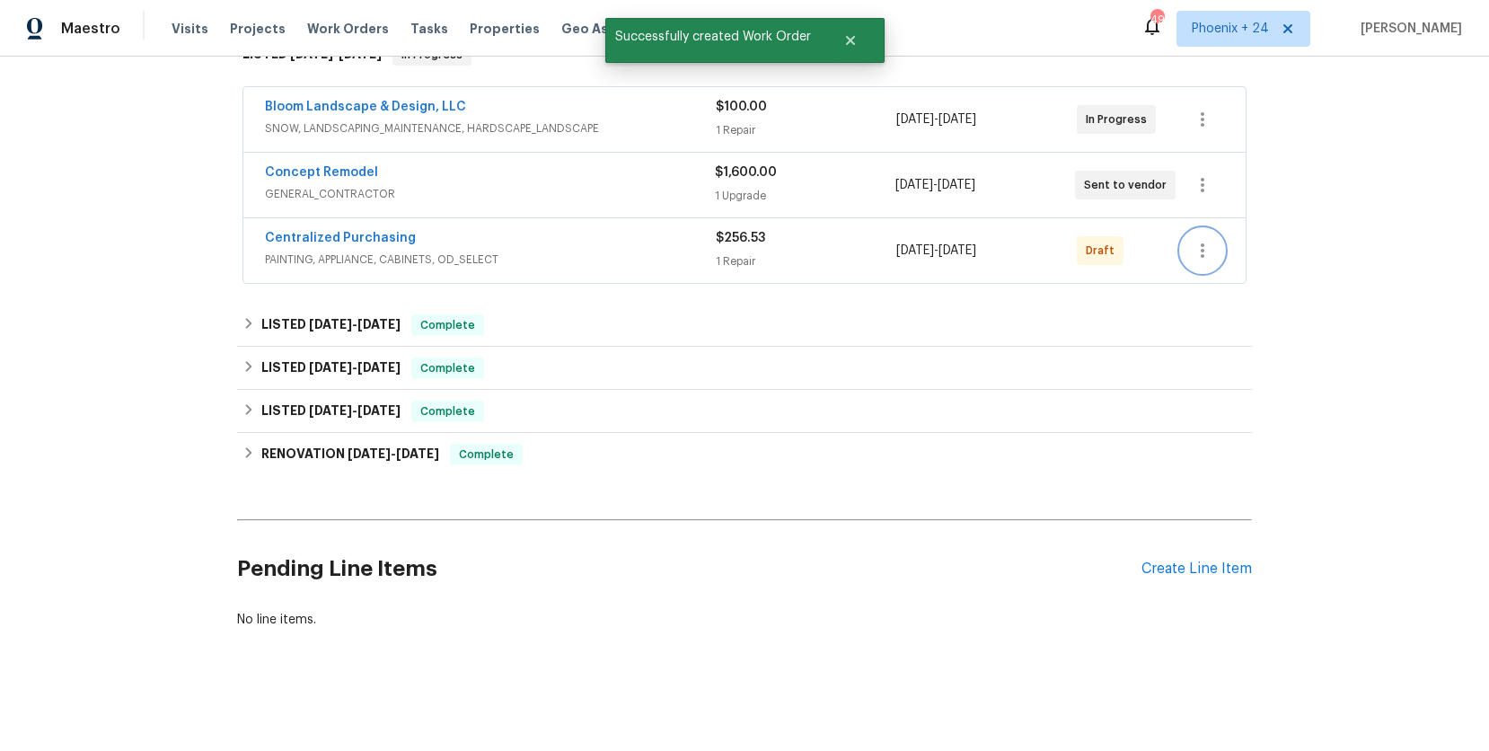
click at [1184, 254] on button "button" at bounding box center [1202, 250] width 43 height 43
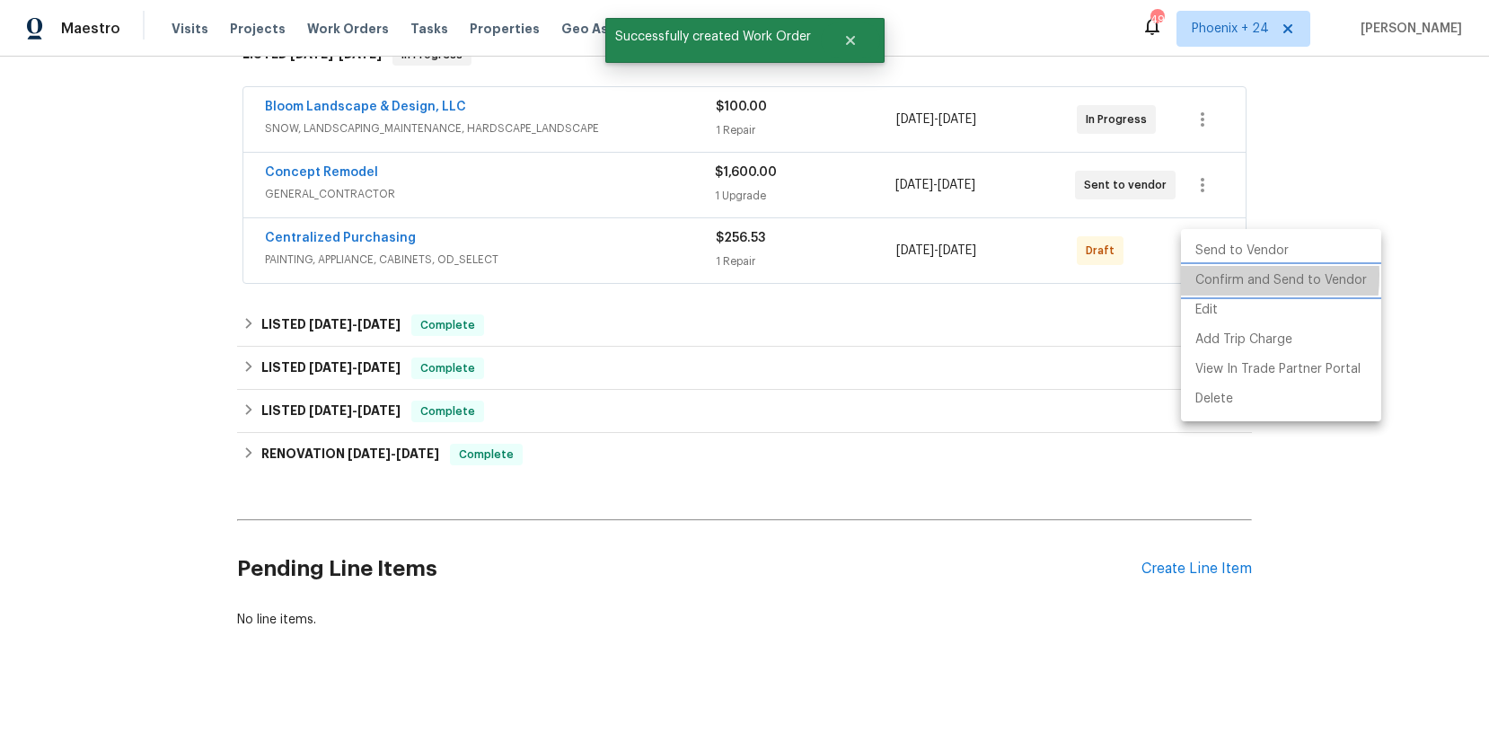
click at [1191, 275] on li "Confirm and Send to Vendor" at bounding box center [1281, 281] width 200 height 30
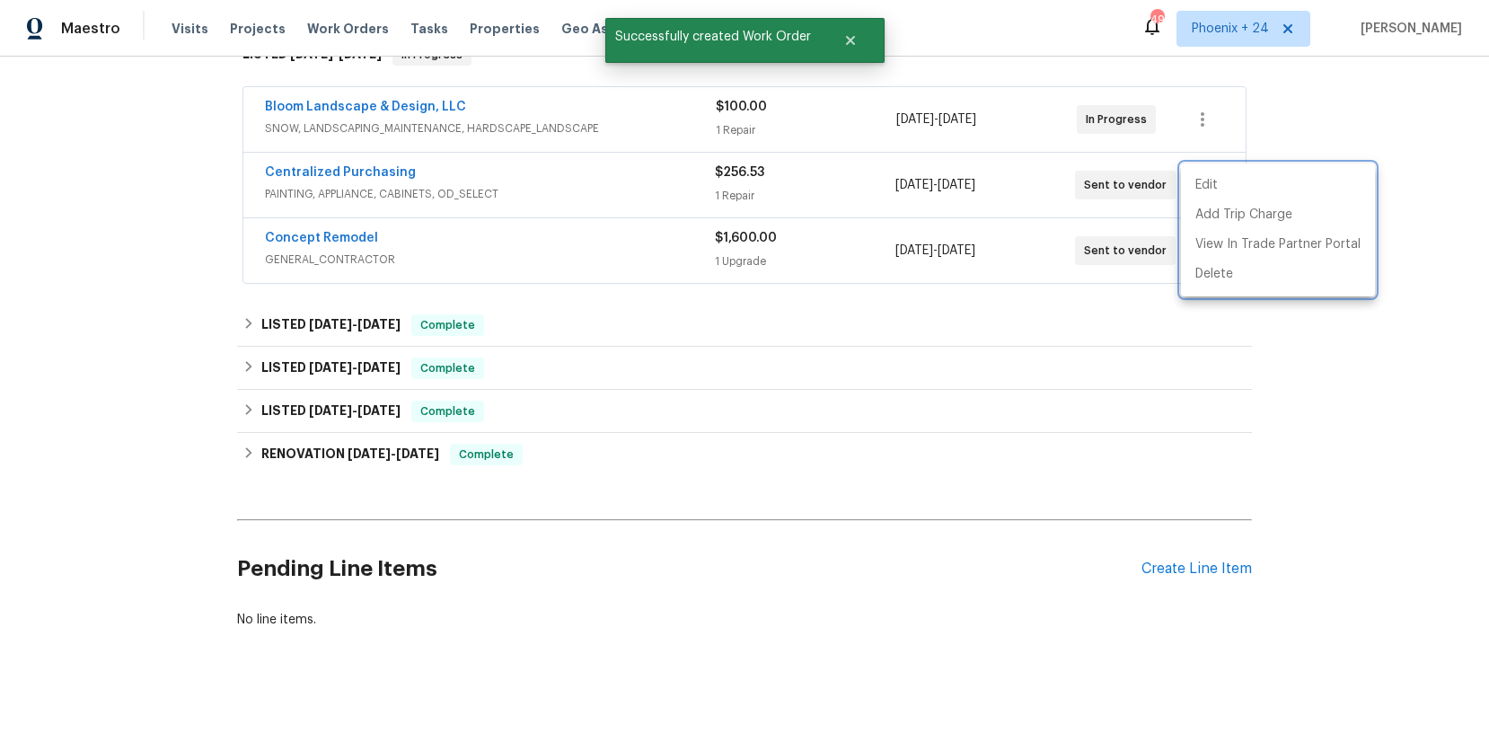
drag, startPoint x: 471, startPoint y: 205, endPoint x: 433, endPoint y: 198, distance: 39.3
click at [449, 201] on div at bounding box center [744, 375] width 1489 height 751
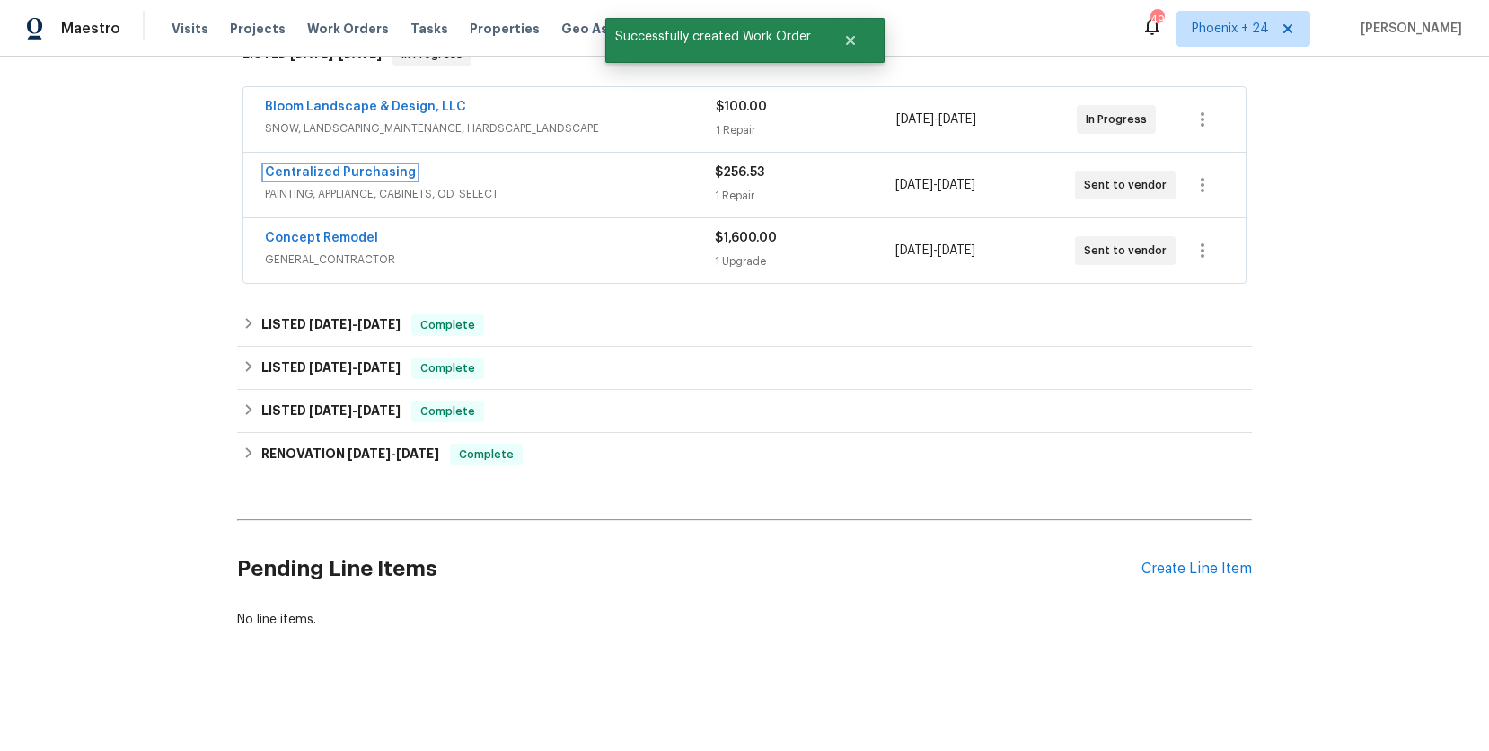
click at [324, 175] on link "Centralized Purchasing" at bounding box center [340, 172] width 151 height 13
